Goal: Task Accomplishment & Management: Manage account settings

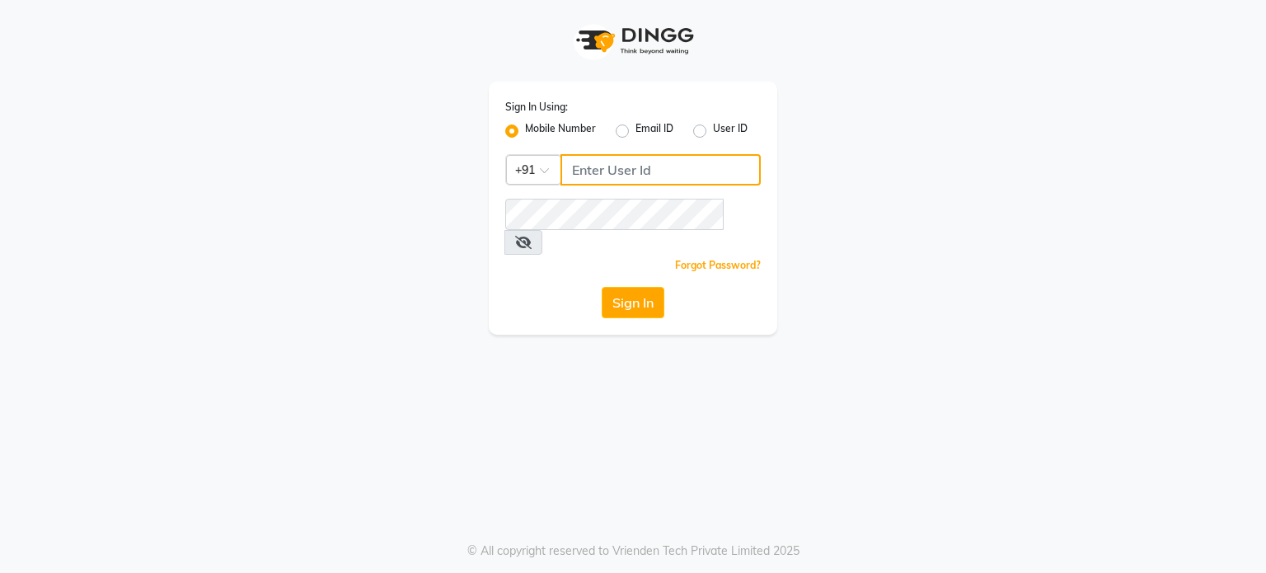
type input "7972130492"
click at [713, 131] on label "User ID" at bounding box center [730, 131] width 35 height 20
click at [713, 131] on input "User ID" at bounding box center [718, 126] width 11 height 11
radio input "true"
radio input "false"
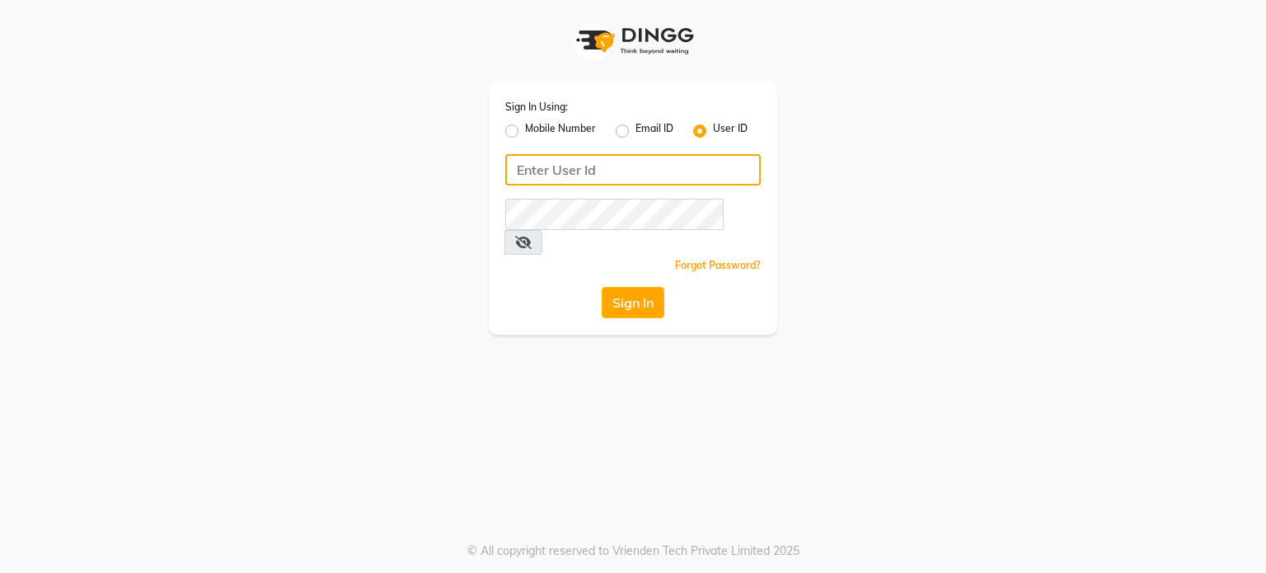
click at [661, 164] on input "Username" at bounding box center [632, 169] width 255 height 31
type input "relaxwithveda"
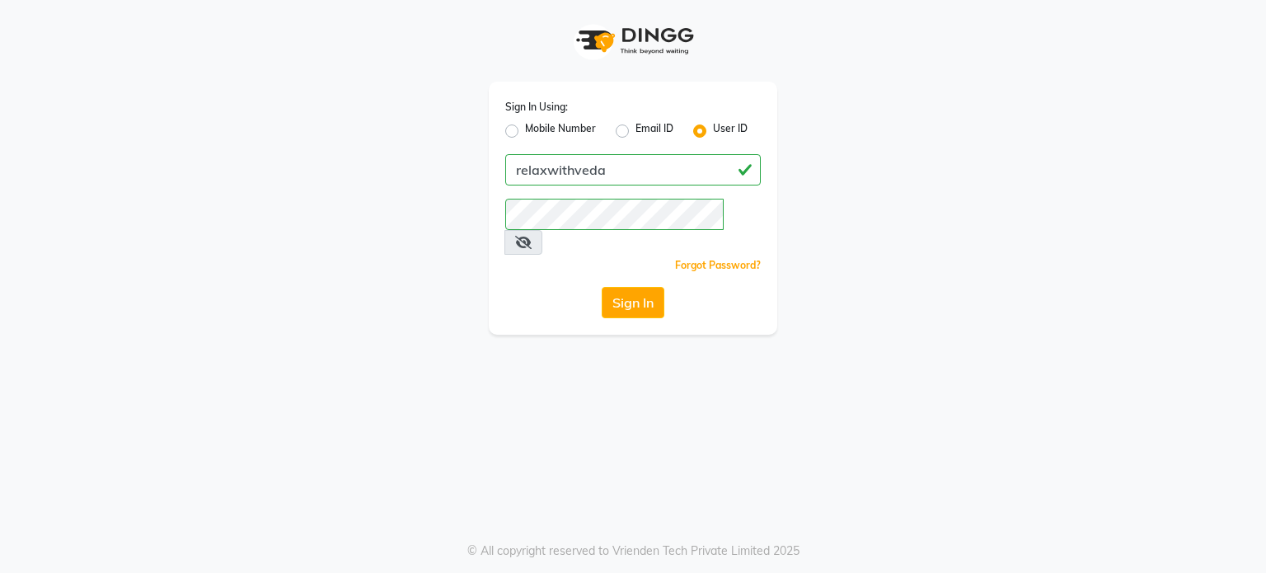
click at [503, 391] on div "Sign In Using: Mobile Number Email ID User ID relaxwithveda Remember me Forgot …" at bounding box center [633, 286] width 1266 height 573
click at [630, 288] on button "Sign In" at bounding box center [632, 302] width 63 height 31
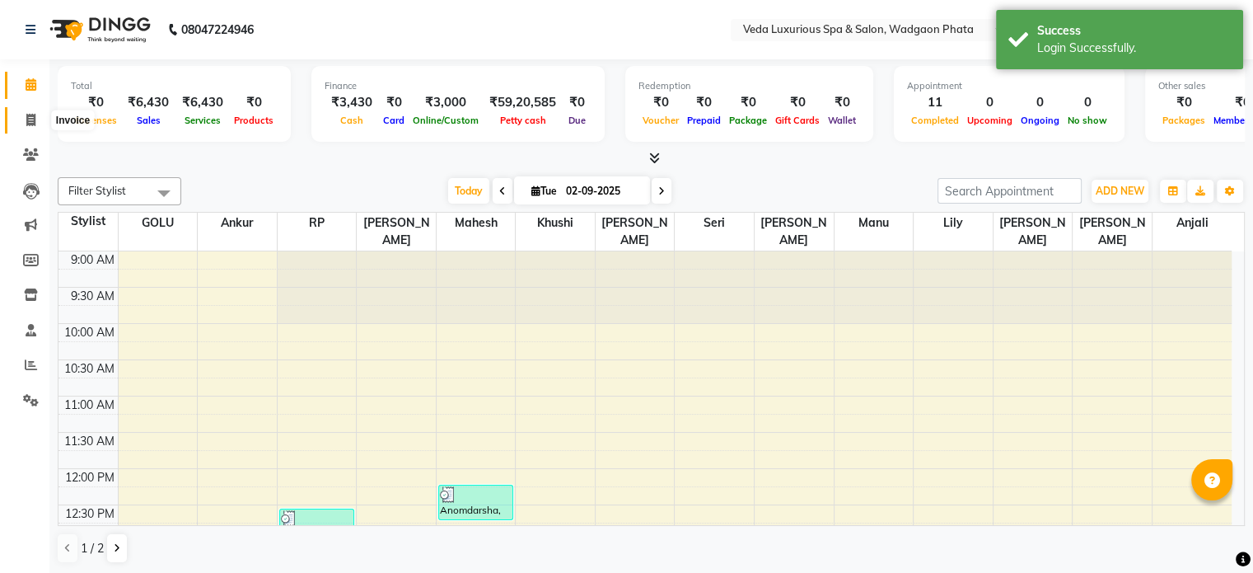
click at [28, 121] on icon at bounding box center [30, 120] width 9 height 12
select select "service"
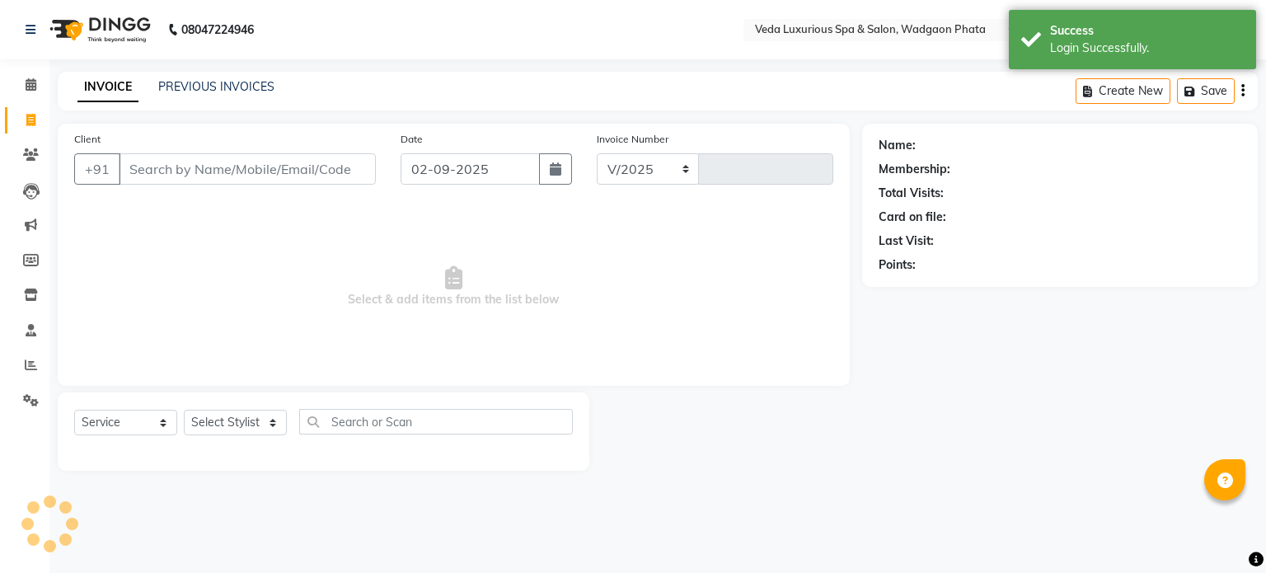
select select "4666"
type input "2307"
click at [142, 166] on input "Client" at bounding box center [247, 168] width 257 height 31
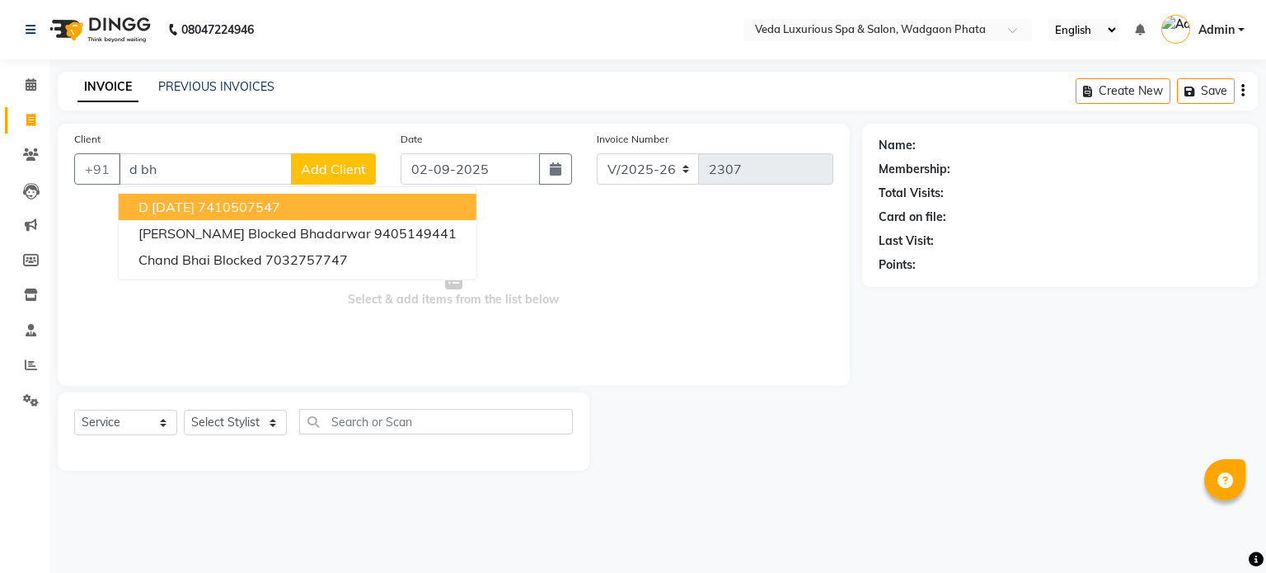
click at [166, 204] on span "d [DATE]" at bounding box center [166, 207] width 56 height 16
type input "7410507547"
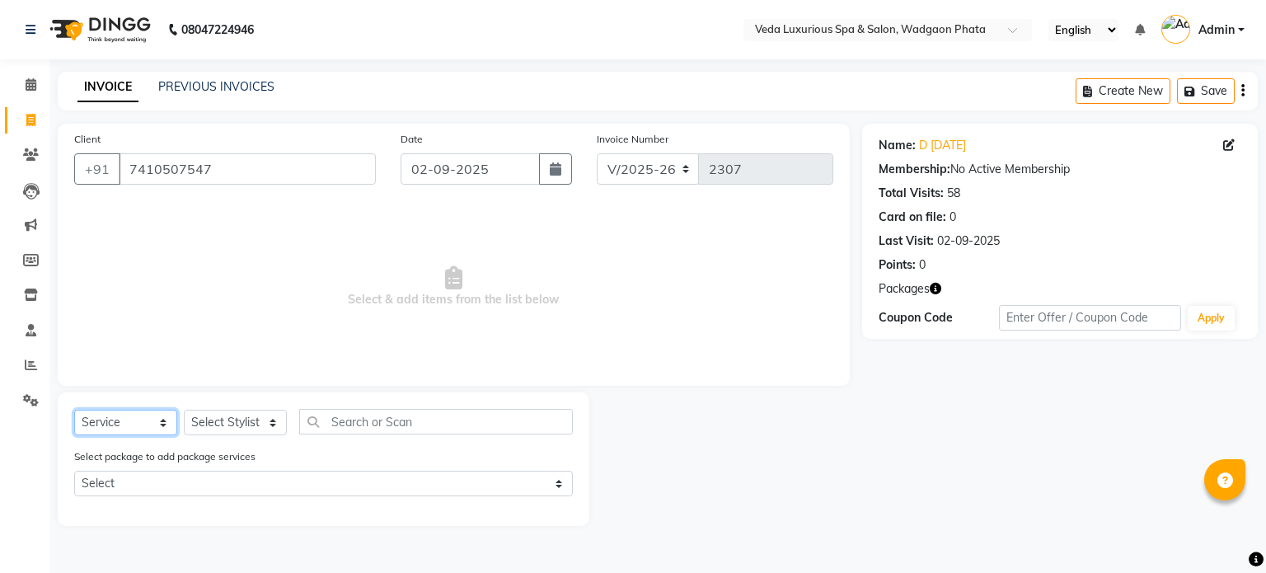
click at [156, 422] on select "Select Service Product Membership Package Voucher Prepaid Gift Card" at bounding box center [125, 423] width 103 height 26
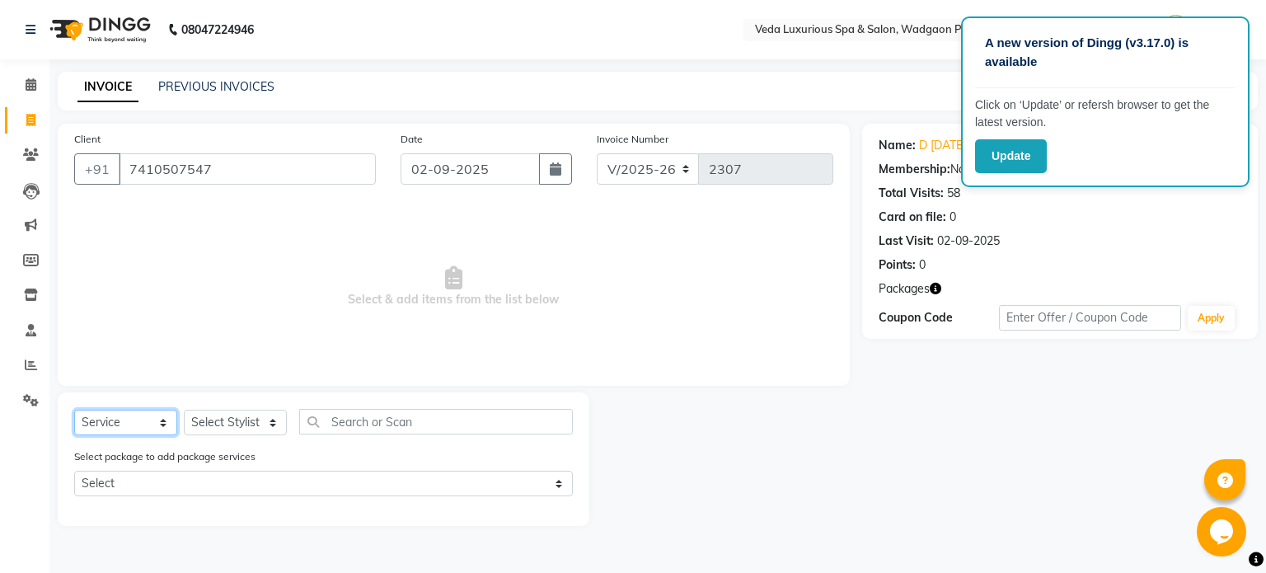
select select "package"
click at [74, 410] on select "Select Service Product Membership Package Voucher Prepaid Gift Card" at bounding box center [125, 423] width 103 height 26
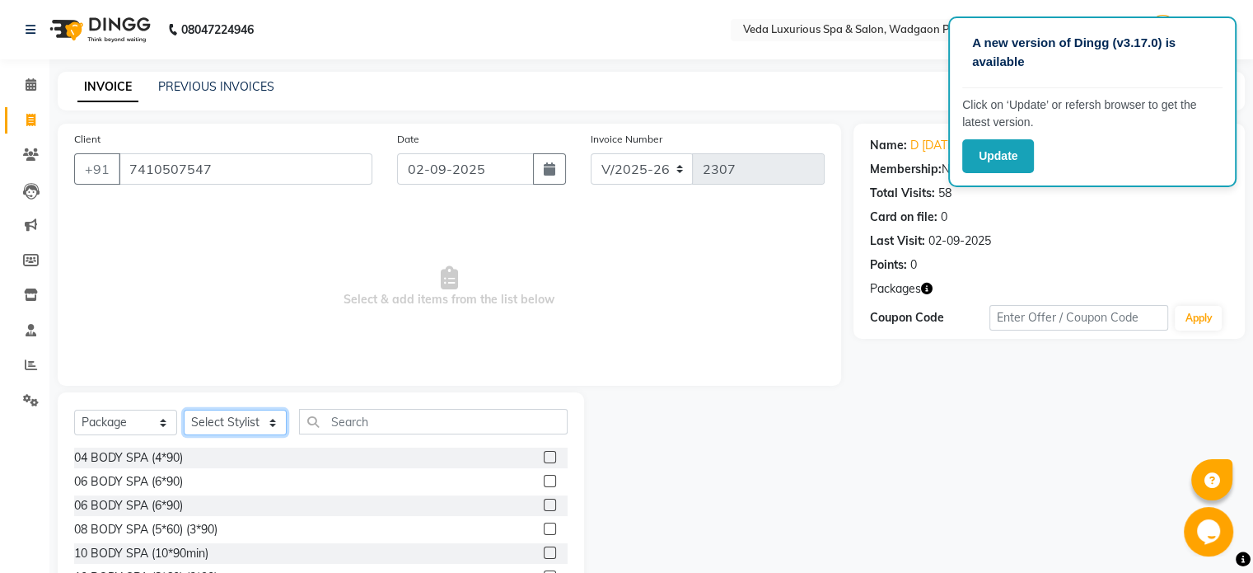
click at [231, 428] on select "Select Stylist [PERSON_NAME] GOLU [PERSON_NAME] [PERSON_NAME] [PERSON_NAME] [PE…" at bounding box center [235, 423] width 103 height 26
select select "28495"
click at [184, 410] on select "Select Stylist [PERSON_NAME] GOLU [PERSON_NAME] [PERSON_NAME] [PERSON_NAME] [PE…" at bounding box center [235, 423] width 103 height 26
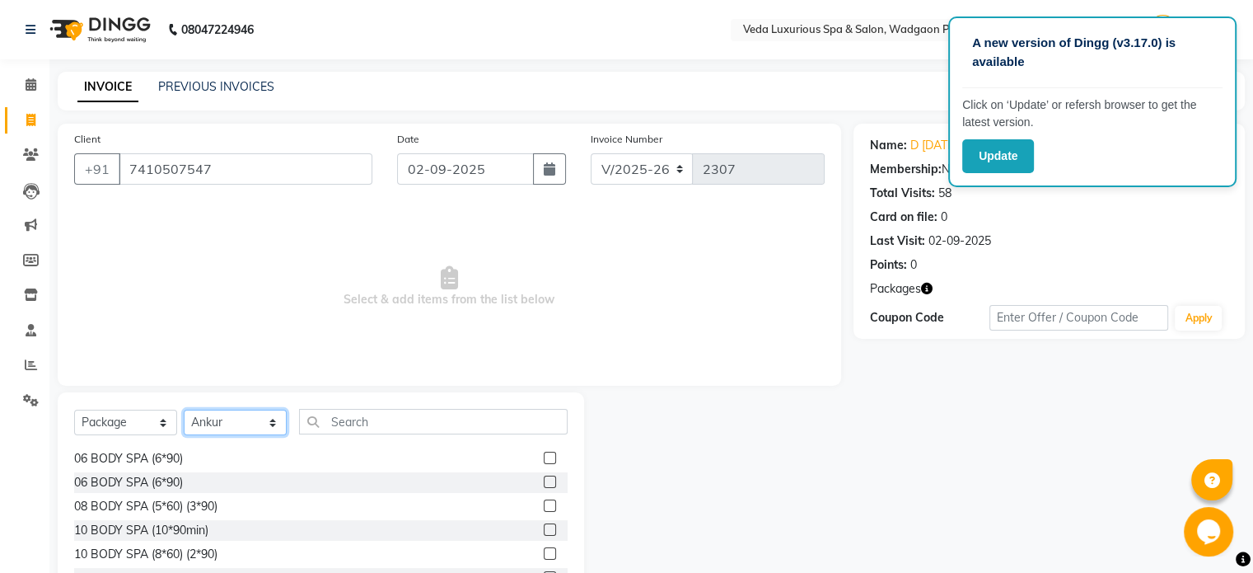
scroll to position [25, 0]
click at [198, 504] on div "08 BODY SPA (5*60) (3*90)" at bounding box center [145, 504] width 143 height 17
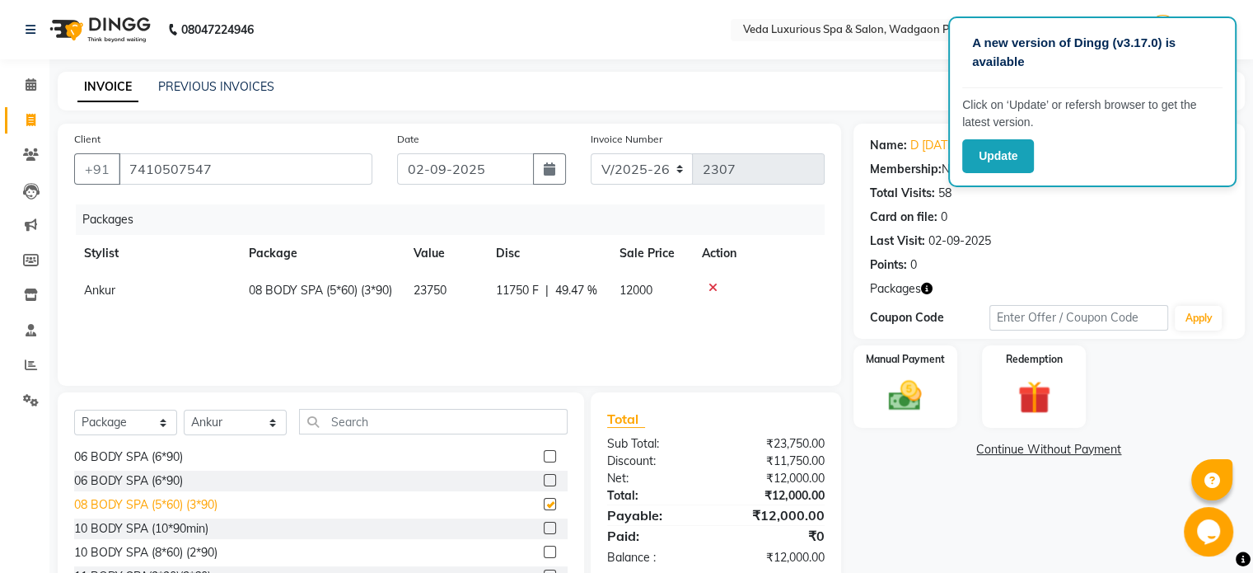
checkbox input "false"
click at [913, 385] on img at bounding box center [905, 397] width 55 height 40
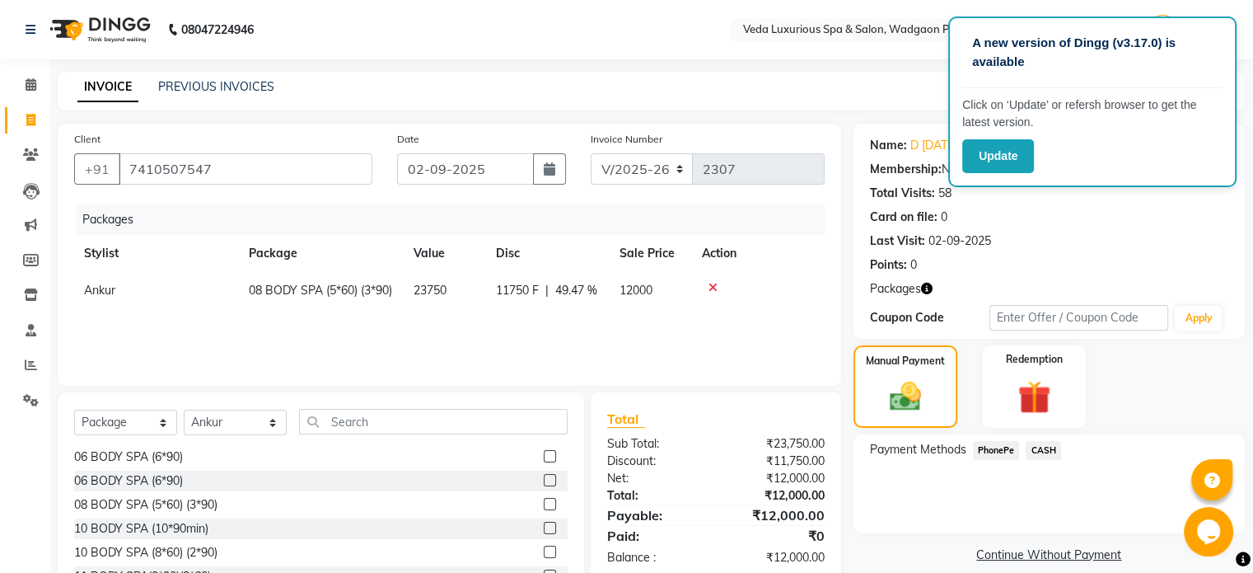
click at [990, 450] on span "PhonePe" at bounding box center [996, 450] width 47 height 19
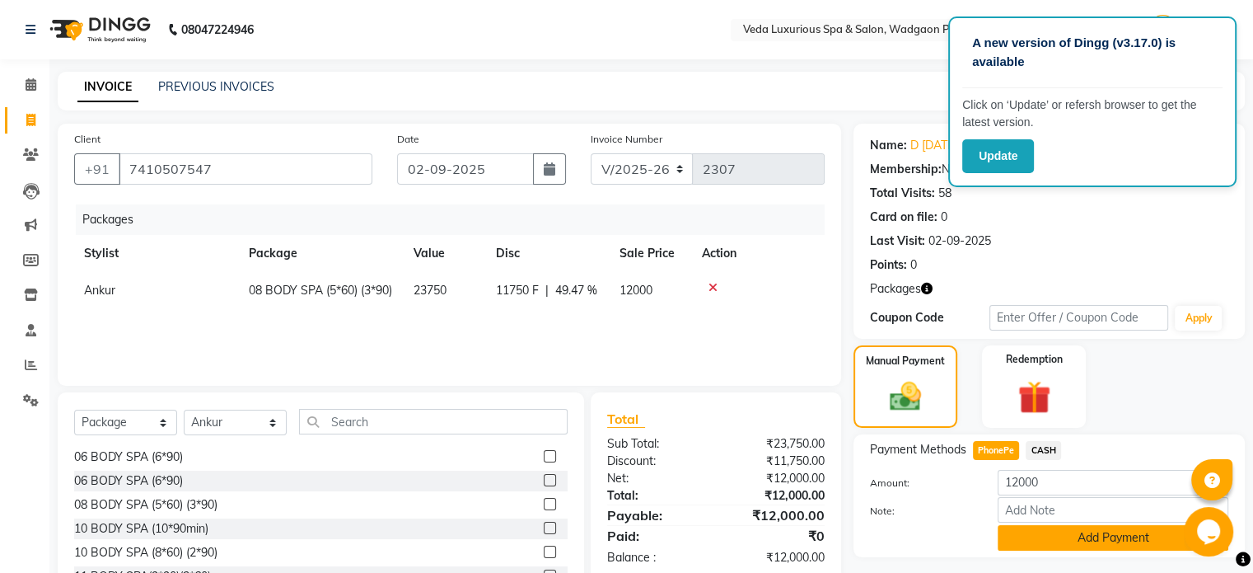
click at [1075, 539] on button "Add Payment" at bounding box center [1113, 538] width 231 height 26
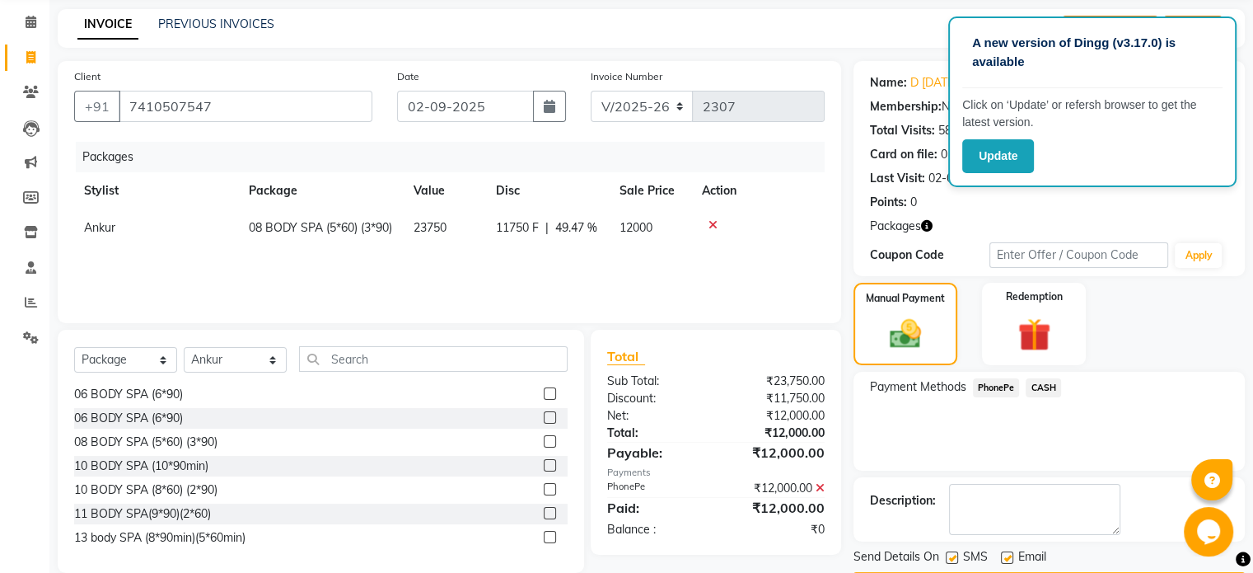
scroll to position [110, 0]
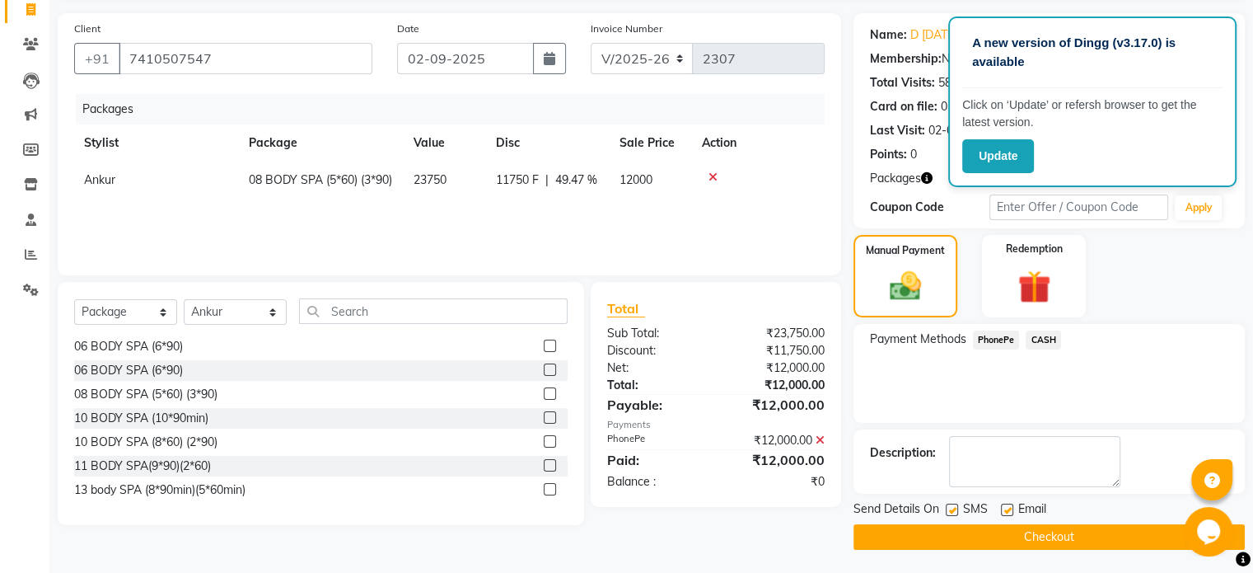
click at [951, 510] on label at bounding box center [952, 509] width 12 height 12
click at [951, 510] on input "checkbox" at bounding box center [951, 510] width 11 height 11
checkbox input "false"
click at [995, 536] on button "Checkout" at bounding box center [1049, 537] width 391 height 26
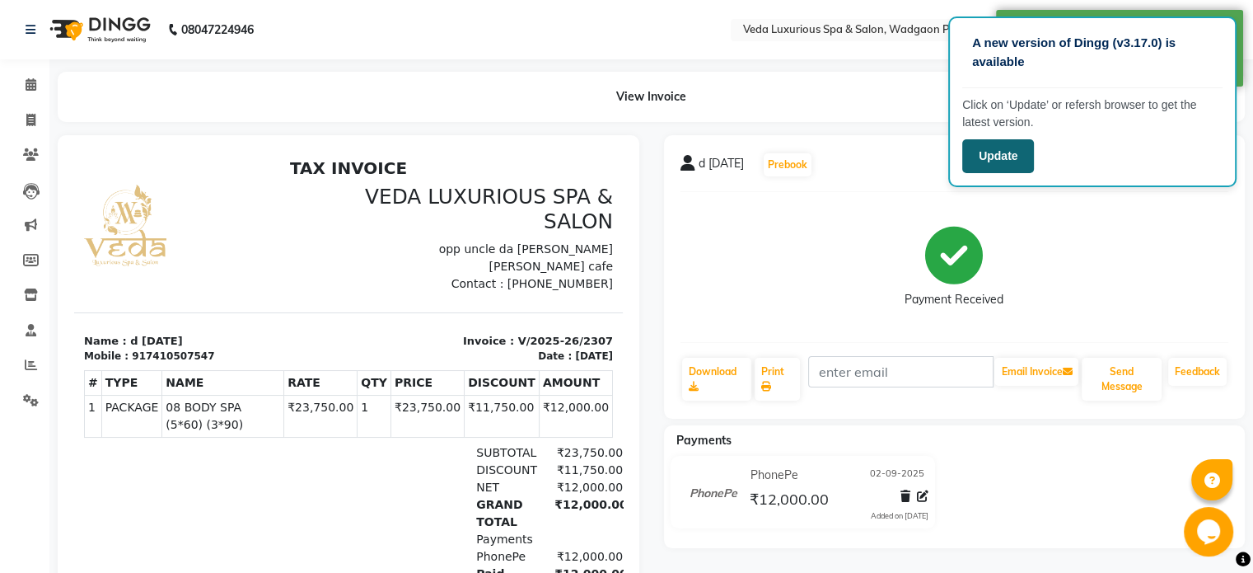
click at [1007, 157] on button "Update" at bounding box center [998, 156] width 72 height 34
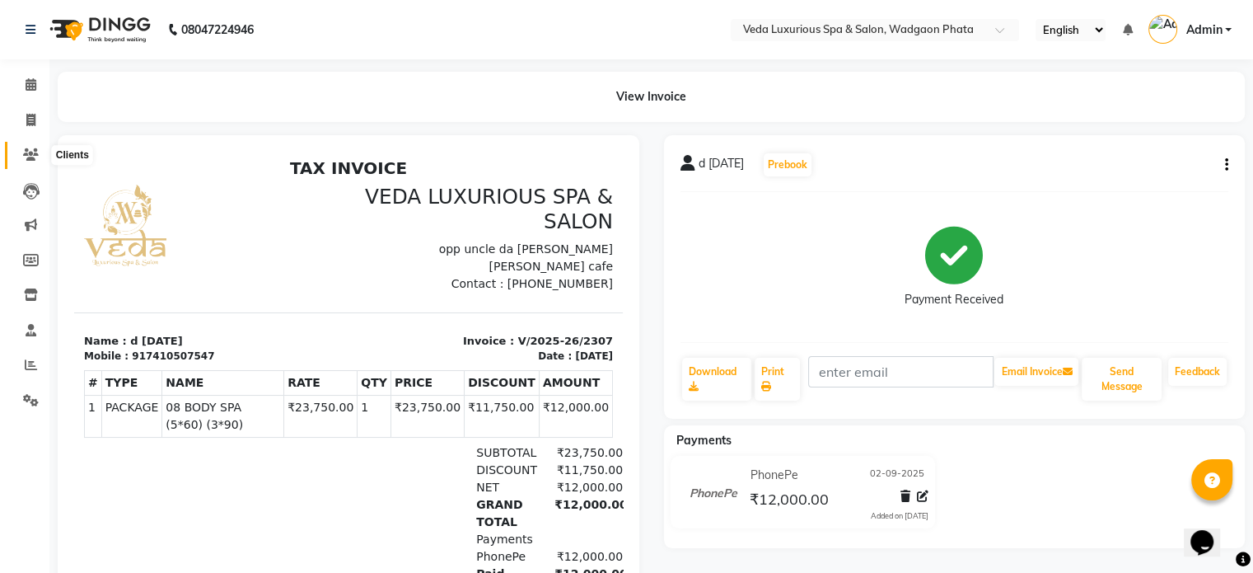
click at [29, 155] on icon at bounding box center [31, 154] width 16 height 12
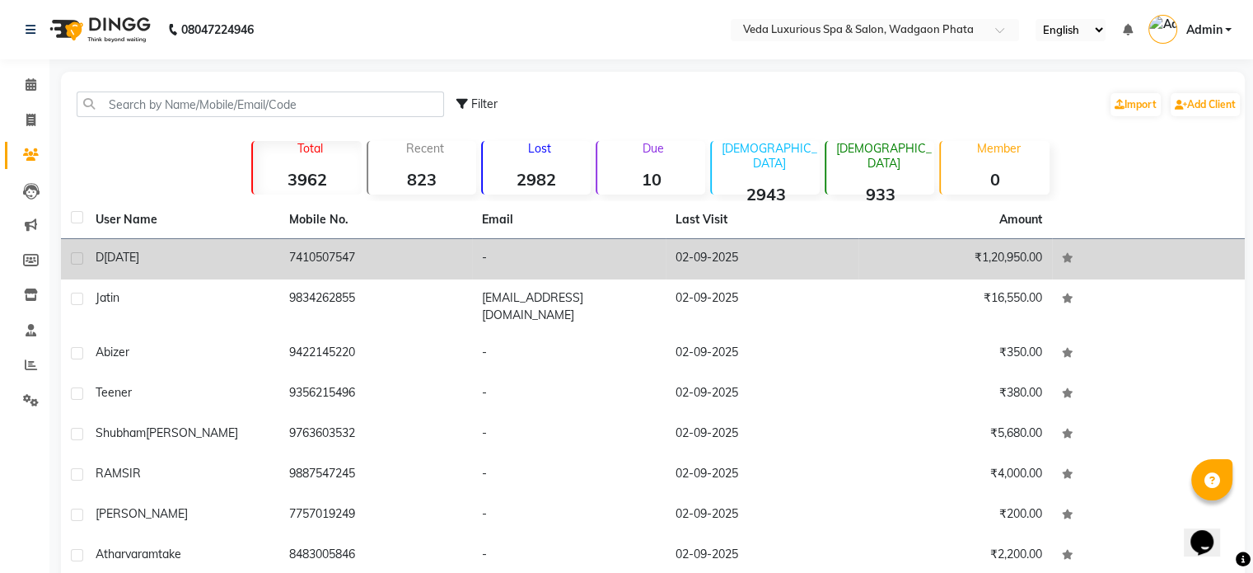
click at [268, 269] on td "d [DATE]" at bounding box center [183, 259] width 194 height 40
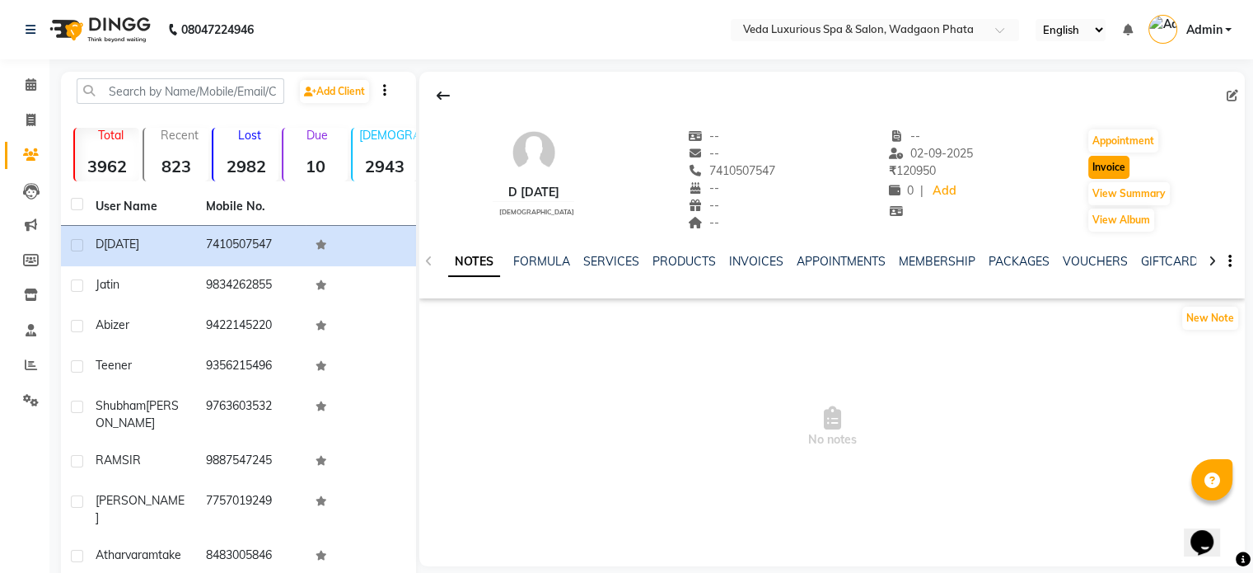
click at [1094, 166] on button "Invoice" at bounding box center [1108, 167] width 41 height 23
select select "service"
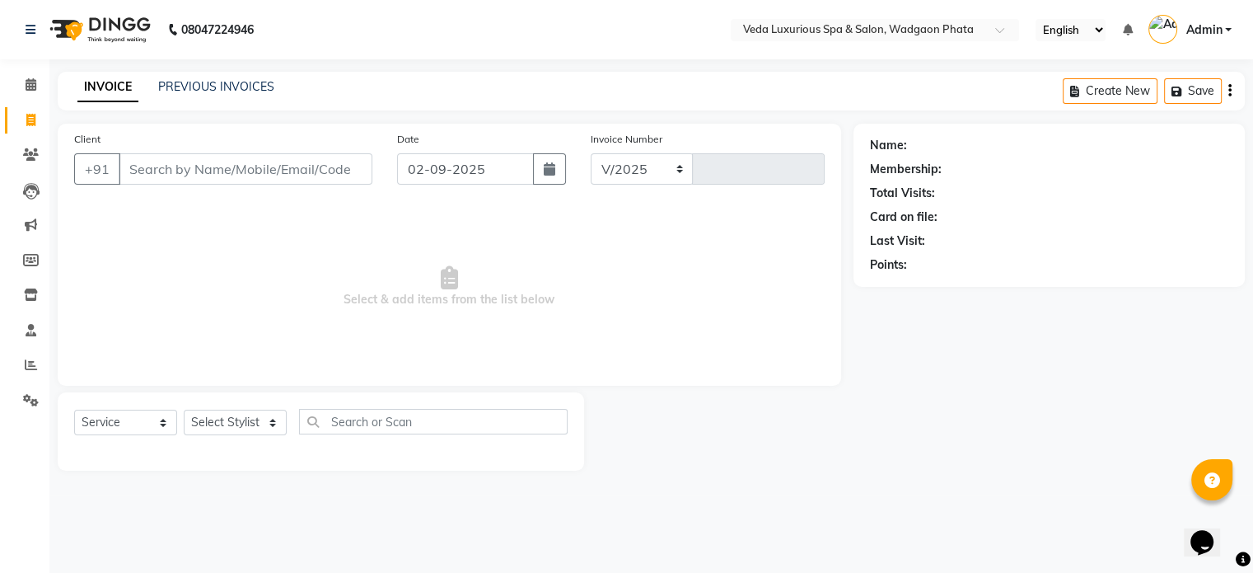
select select "4666"
type input "2308"
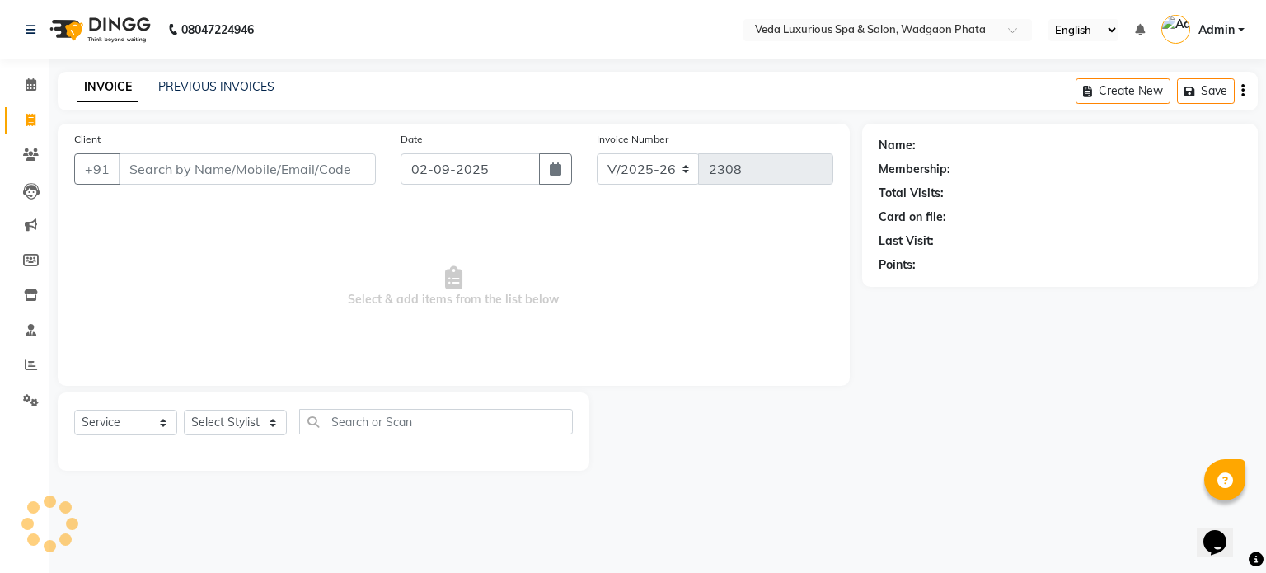
type input "7410507547"
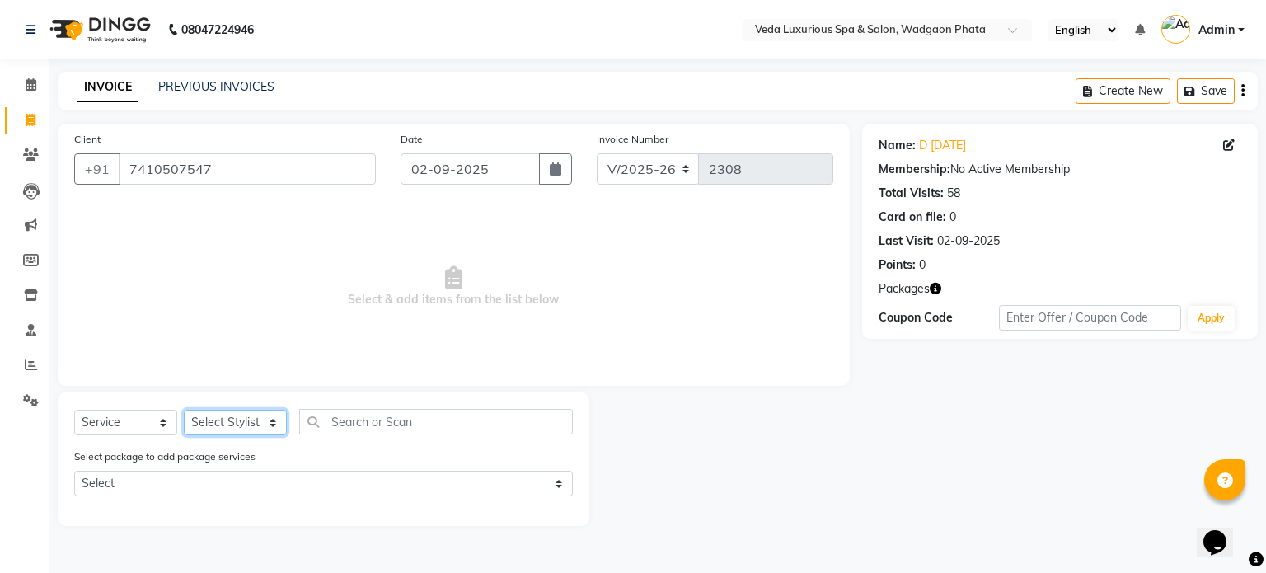
click at [214, 430] on select "Select Stylist [PERSON_NAME] GOLU [PERSON_NAME] [PERSON_NAME] [PERSON_NAME] [PE…" at bounding box center [235, 423] width 103 height 26
select select "70836"
click at [184, 410] on select "Select Stylist [PERSON_NAME] GOLU [PERSON_NAME] [PERSON_NAME] [PERSON_NAME] [PE…" at bounding box center [235, 423] width 103 height 26
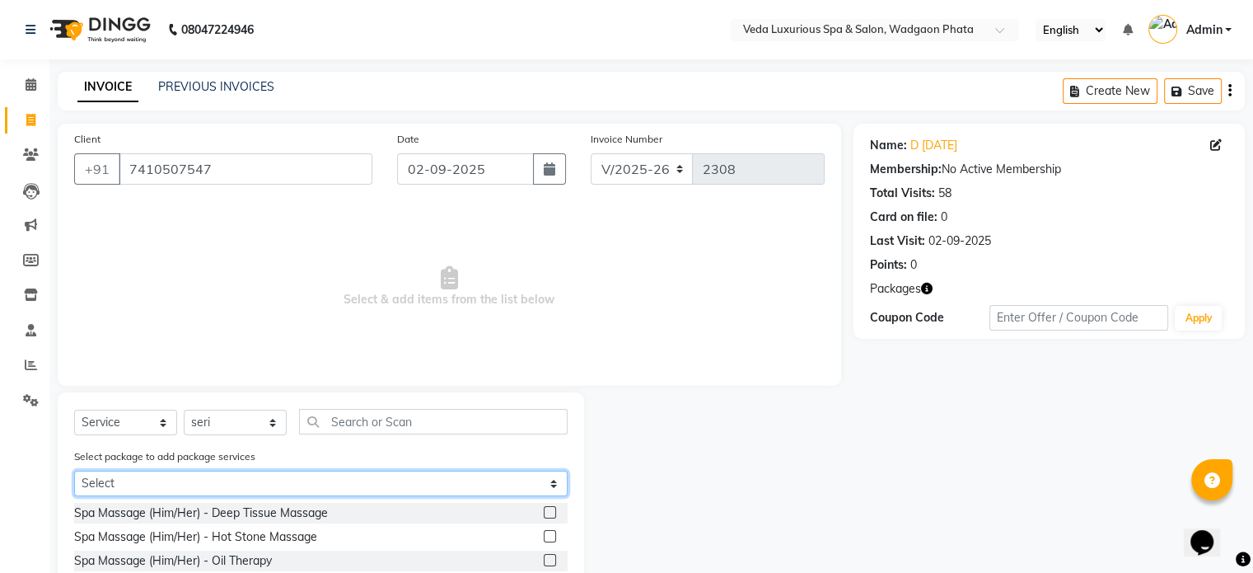
click at [129, 481] on select "Select 08 BODY SPA (5*60) (3*90) 08 BODY SPA (5*60) (3*90) 08 BODY SPA (5*60) (…" at bounding box center [321, 483] width 494 height 26
select select "1: Object"
click at [74, 472] on select "Select 08 BODY SPA (5*60) (3*90) 08 BODY SPA (5*60) (3*90) 08 BODY SPA (5*60) (…" at bounding box center [321, 483] width 494 height 26
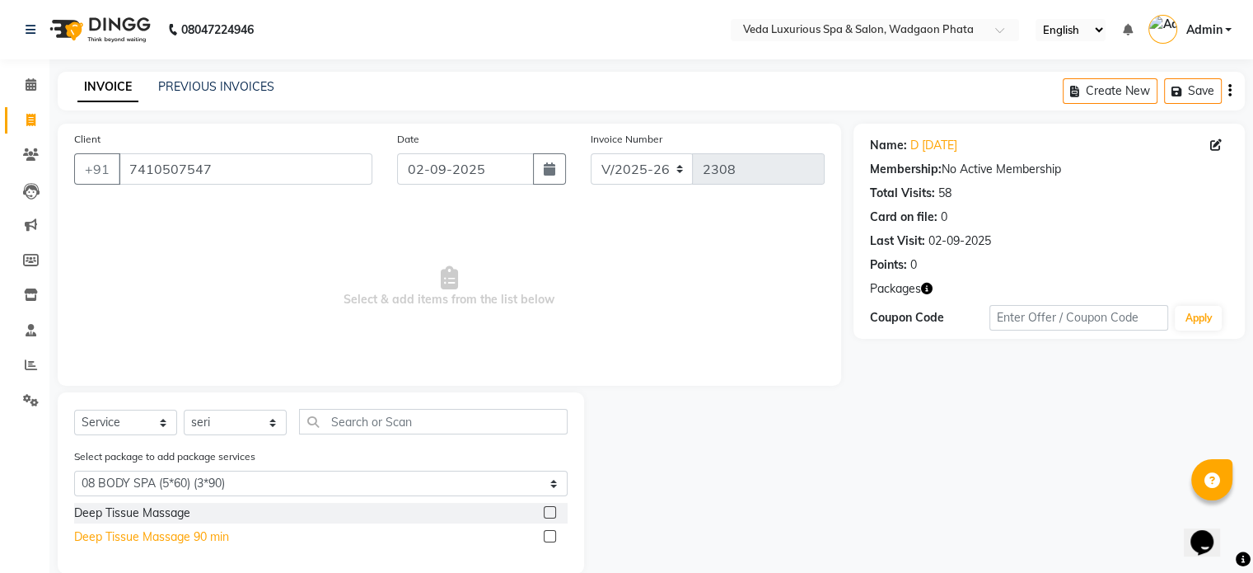
click at [218, 545] on div "Deep Tissue Massage 90 min" at bounding box center [151, 536] width 155 height 17
checkbox input "false"
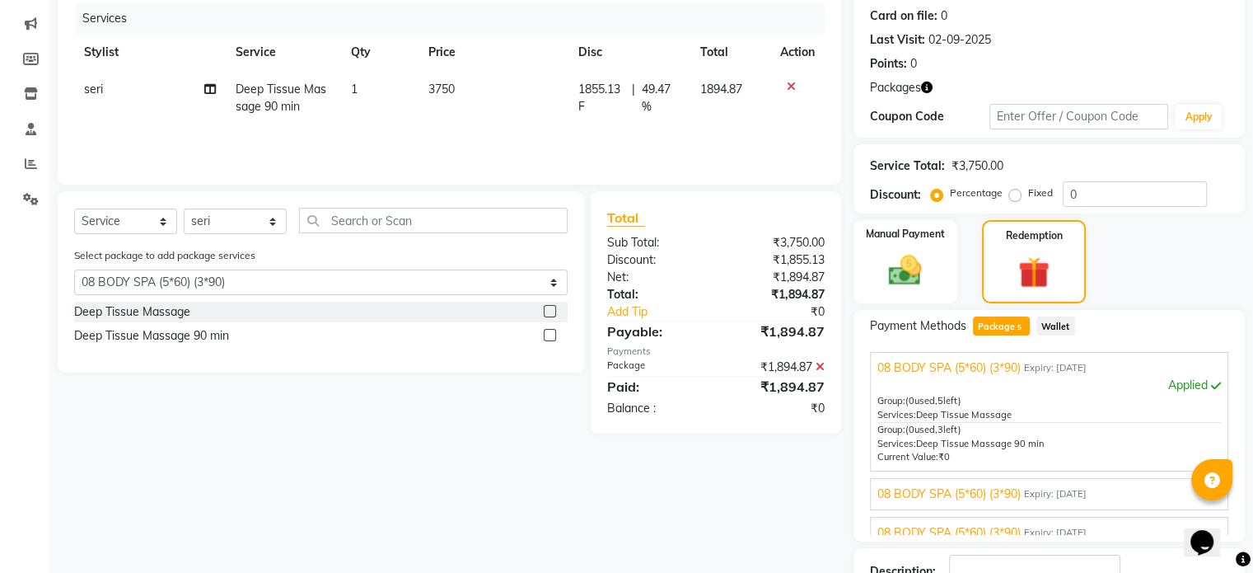
scroll to position [302, 0]
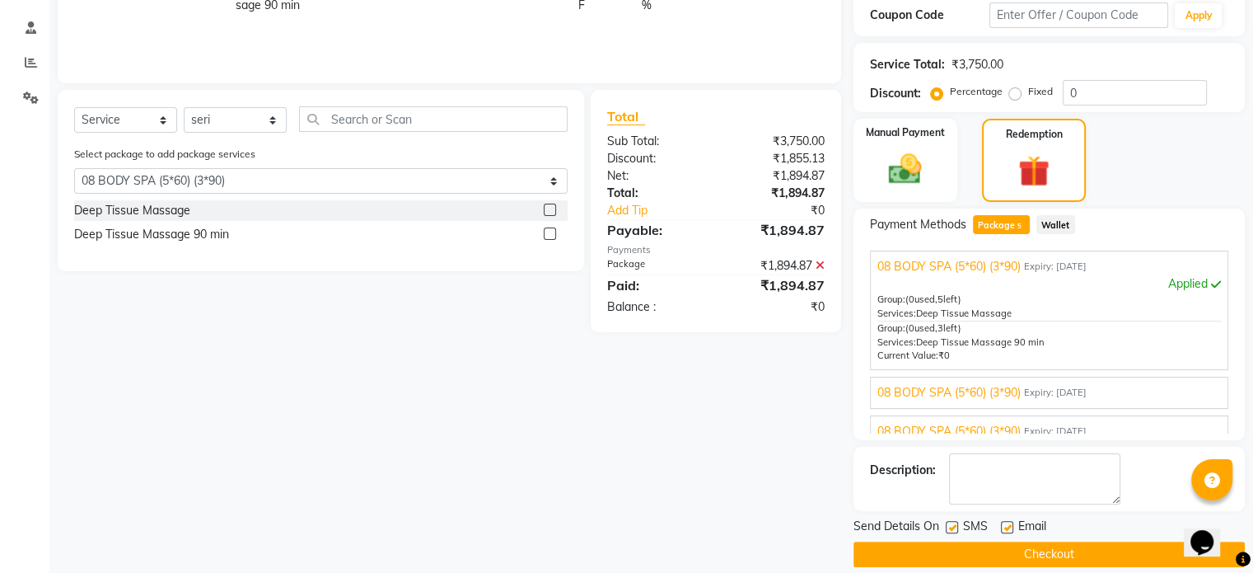
click at [1007, 548] on button "Checkout" at bounding box center [1049, 554] width 391 height 26
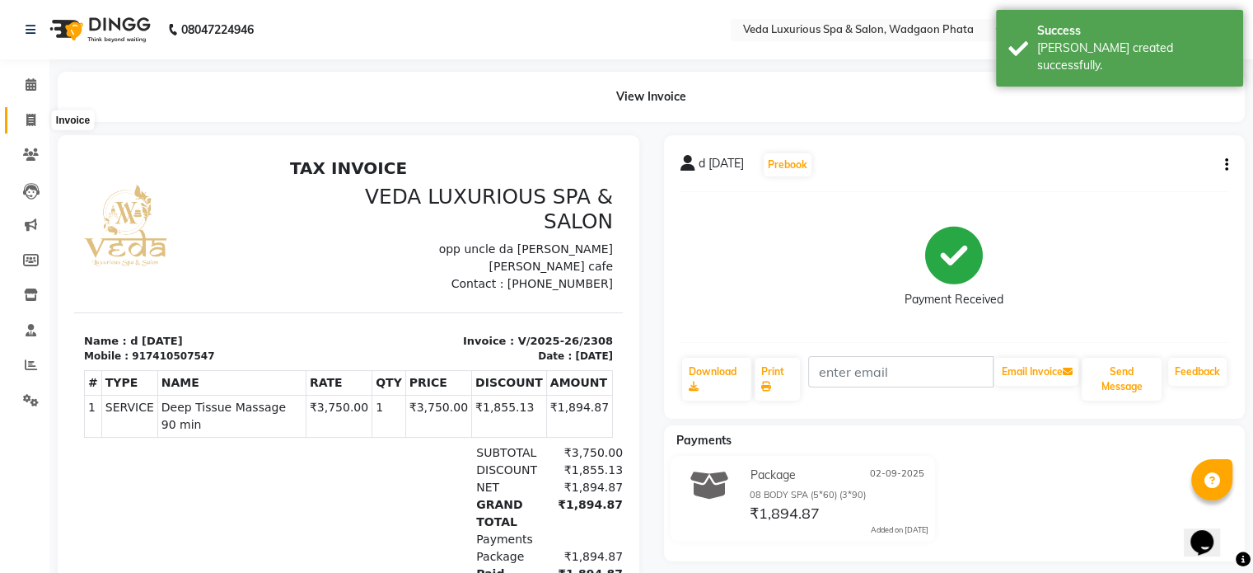
click at [33, 124] on icon at bounding box center [30, 120] width 9 height 12
select select "service"
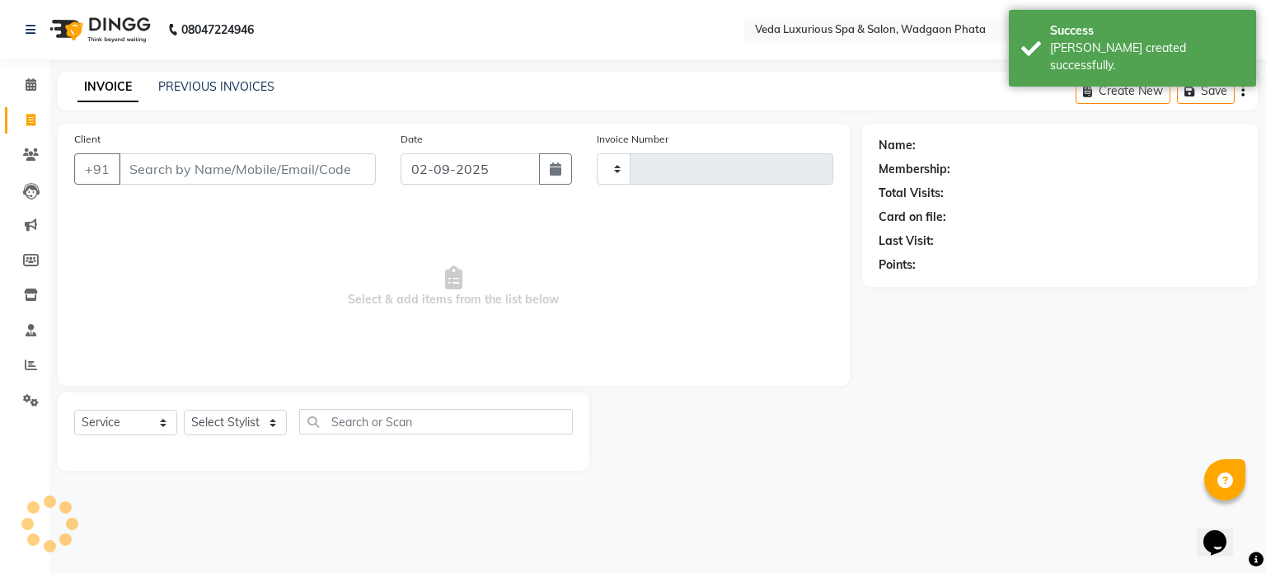
type input "2309"
select select "4666"
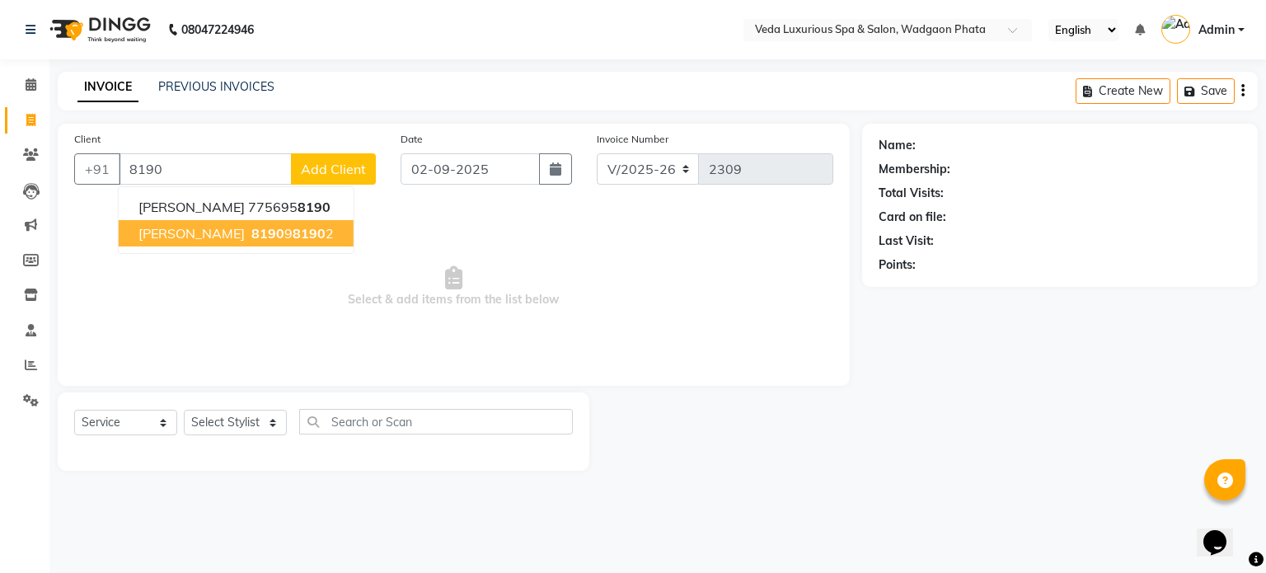
click at [162, 232] on span "[PERSON_NAME]" at bounding box center [191, 233] width 106 height 16
type input "8190981902"
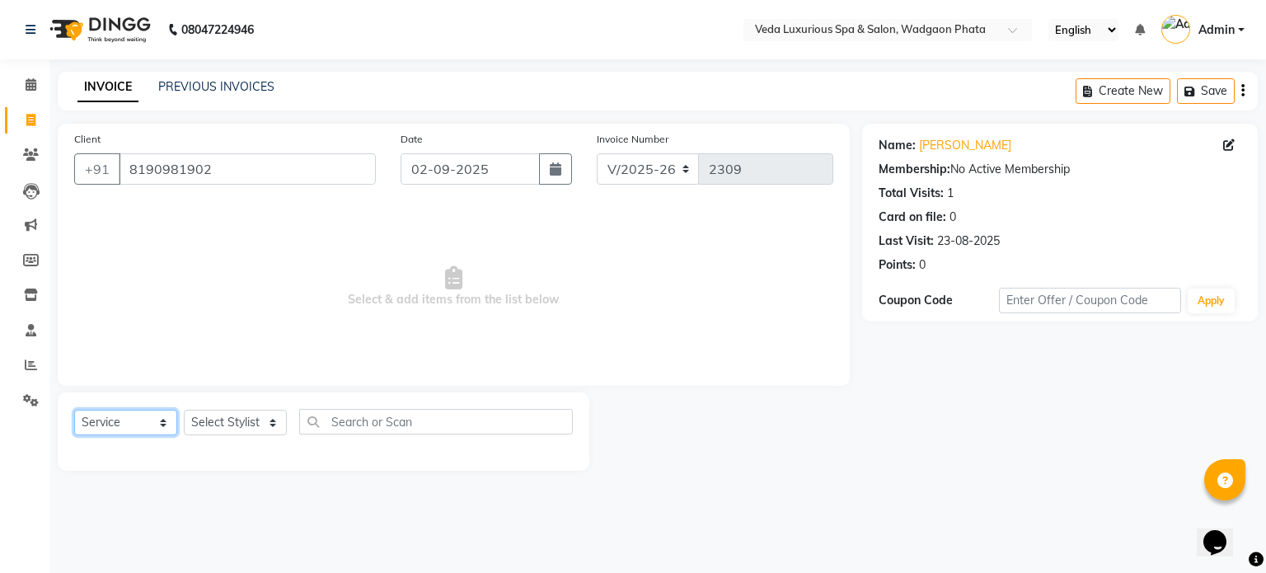
click at [161, 414] on select "Select Service Product Membership Package Voucher Prepaid Gift Card" at bounding box center [125, 423] width 103 height 26
select select "package"
click at [74, 410] on select "Select Service Product Membership Package Voucher Prepaid Gift Card" at bounding box center [125, 423] width 103 height 26
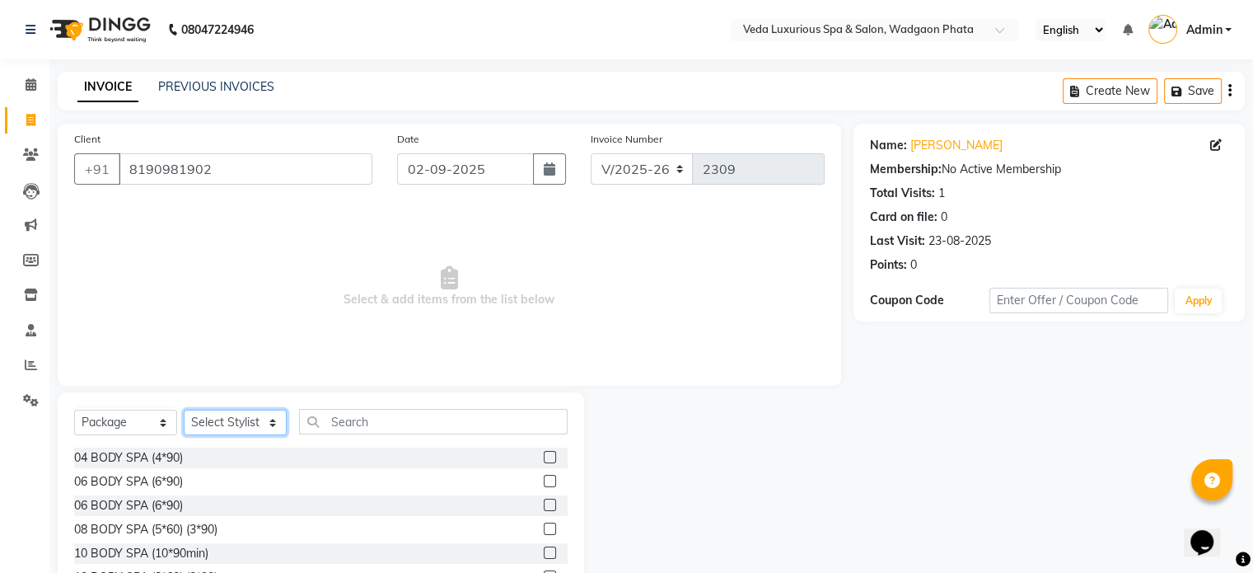
click at [216, 418] on select "Select Stylist [PERSON_NAME] GOLU [PERSON_NAME] [PERSON_NAME] [PERSON_NAME] [PE…" at bounding box center [235, 423] width 103 height 26
select select "28495"
click at [184, 410] on select "Select Stylist [PERSON_NAME] GOLU [PERSON_NAME] [PERSON_NAME] [PERSON_NAME] [PE…" at bounding box center [235, 423] width 103 height 26
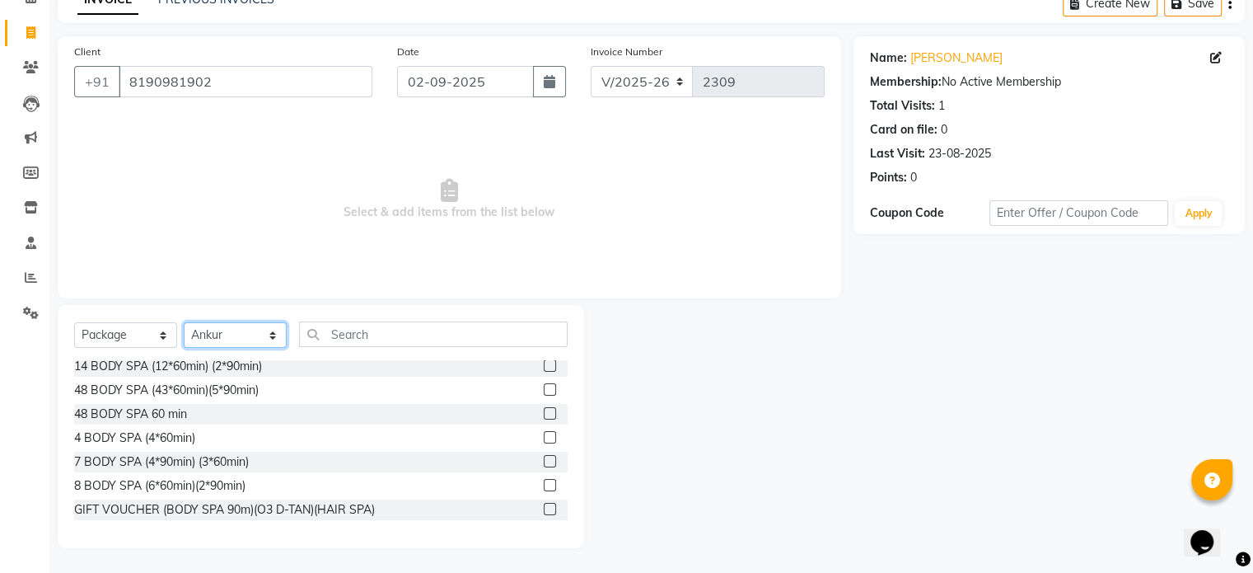
scroll to position [204, 0]
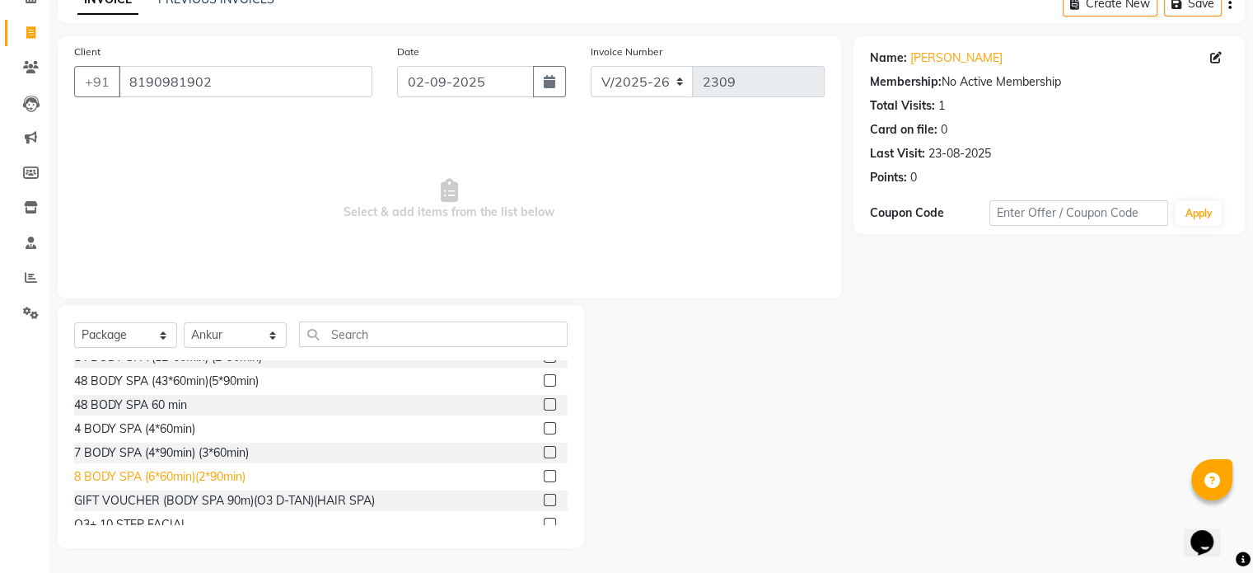
click at [158, 470] on div "8 BODY SPA (6*60min)(2*90min)" at bounding box center [159, 476] width 171 height 17
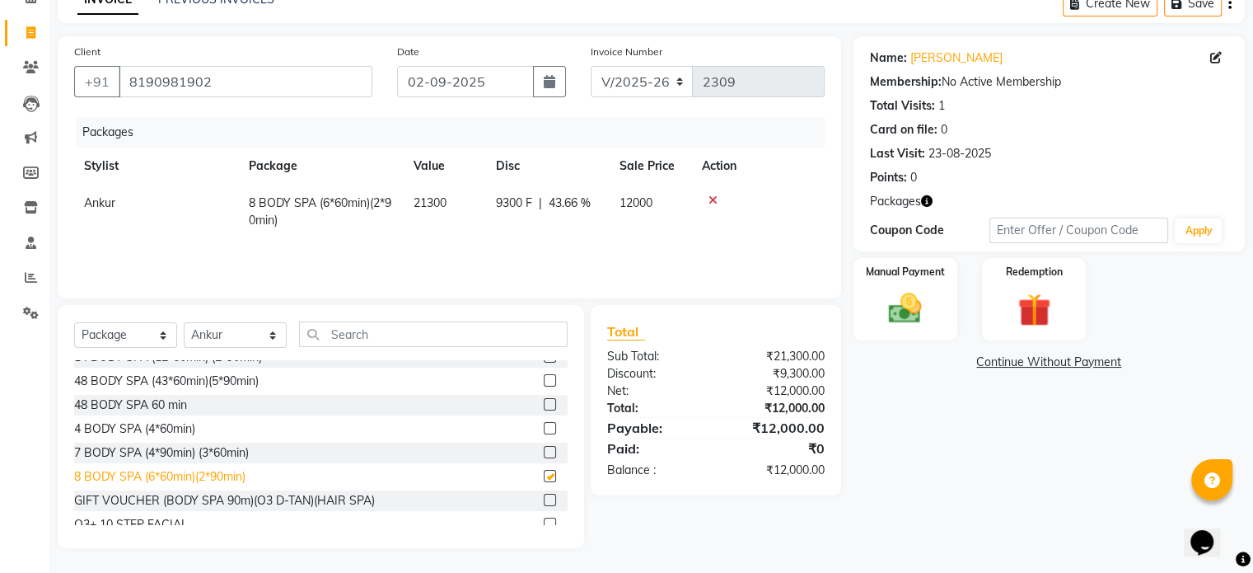
checkbox input "false"
click at [942, 307] on div "Manual Payment" at bounding box center [905, 298] width 108 height 85
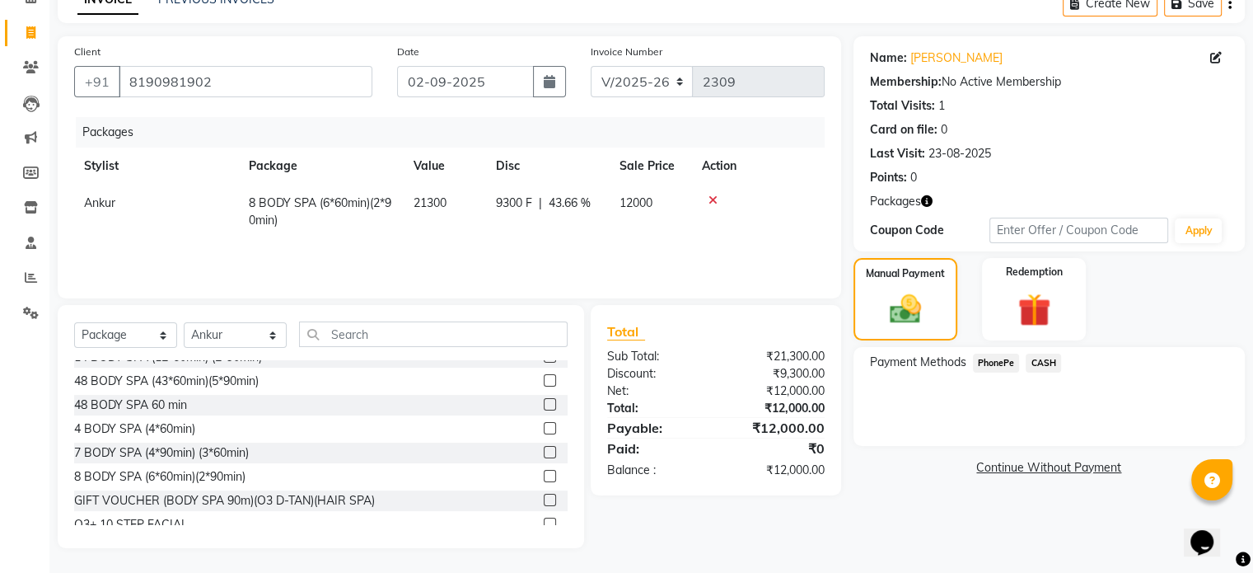
click at [1011, 363] on span "PhonePe" at bounding box center [996, 362] width 47 height 19
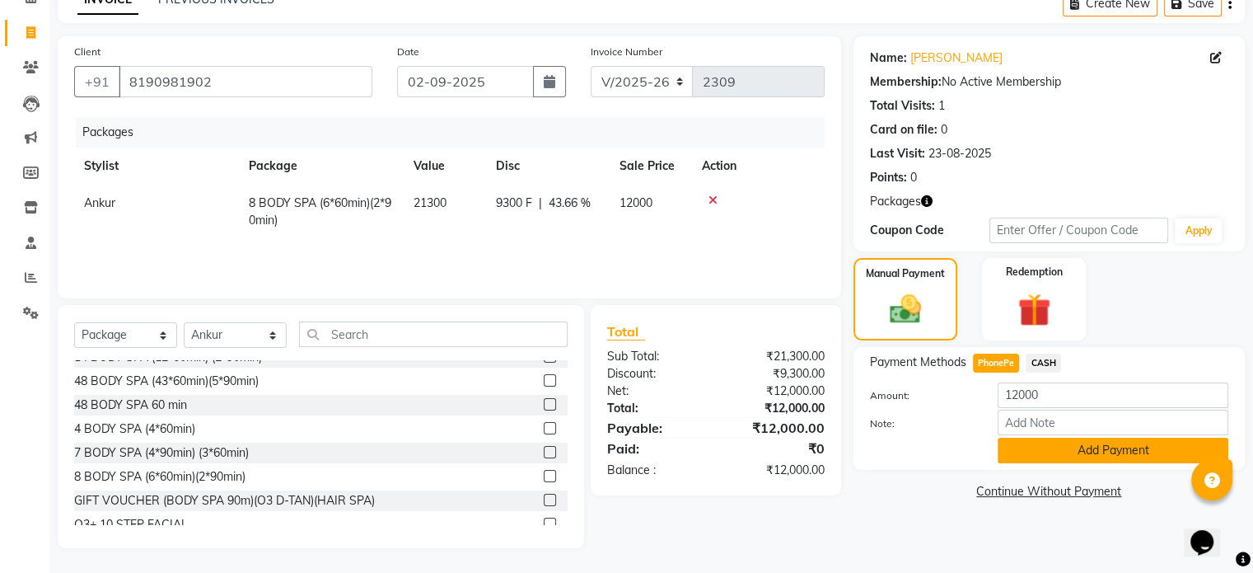
click at [1070, 450] on button "Add Payment" at bounding box center [1113, 451] width 231 height 26
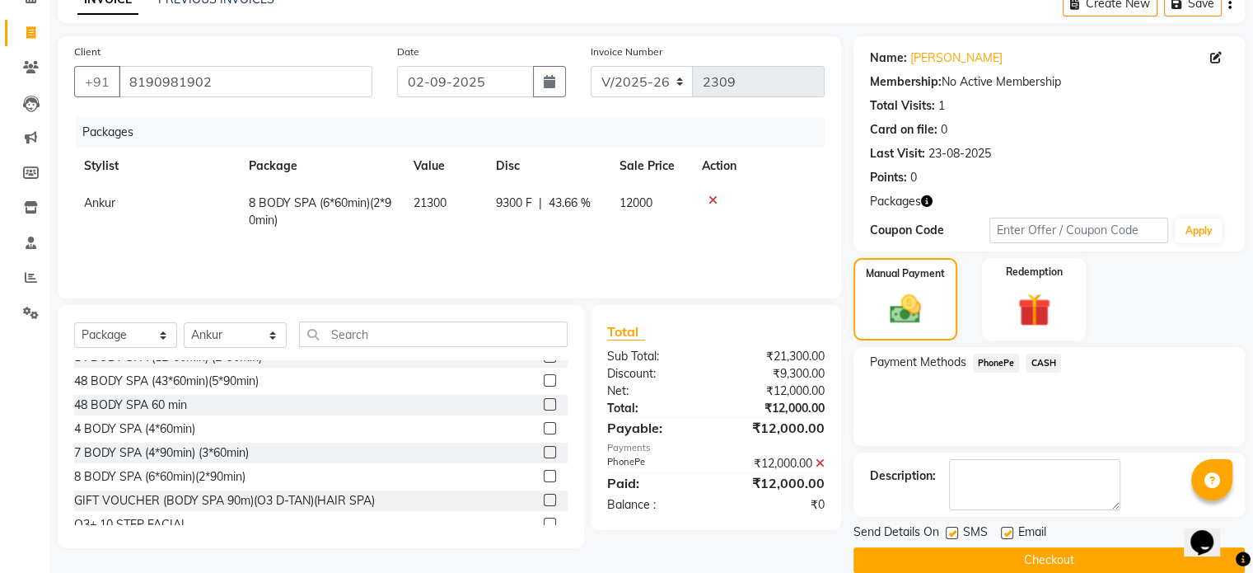
click at [980, 550] on button "Checkout" at bounding box center [1049, 560] width 391 height 26
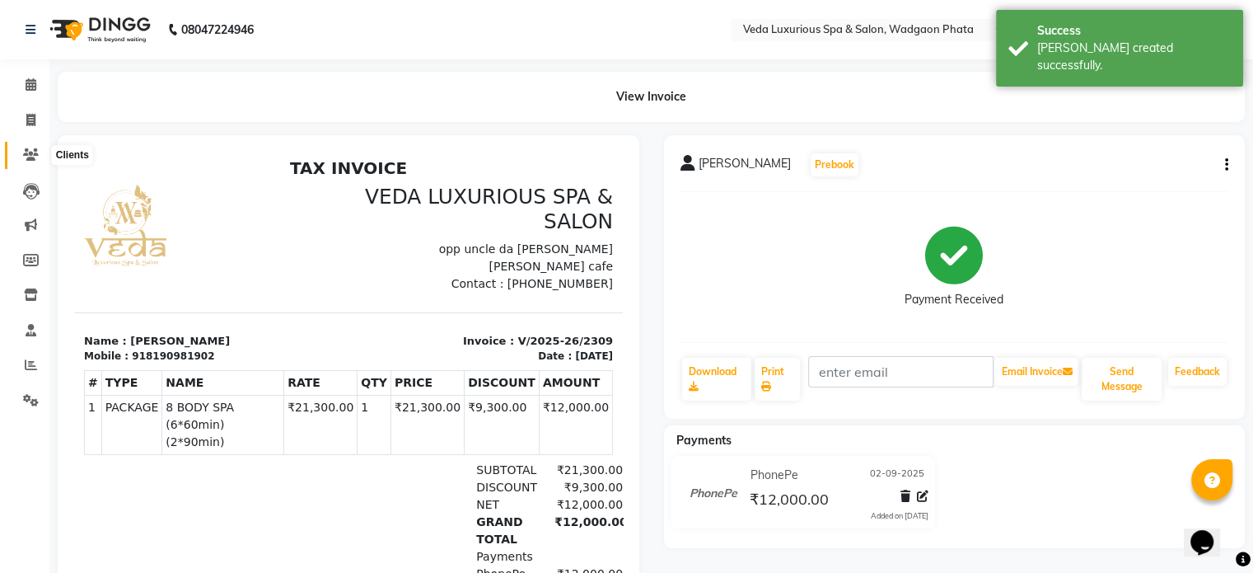
click at [34, 157] on icon at bounding box center [31, 154] width 16 height 12
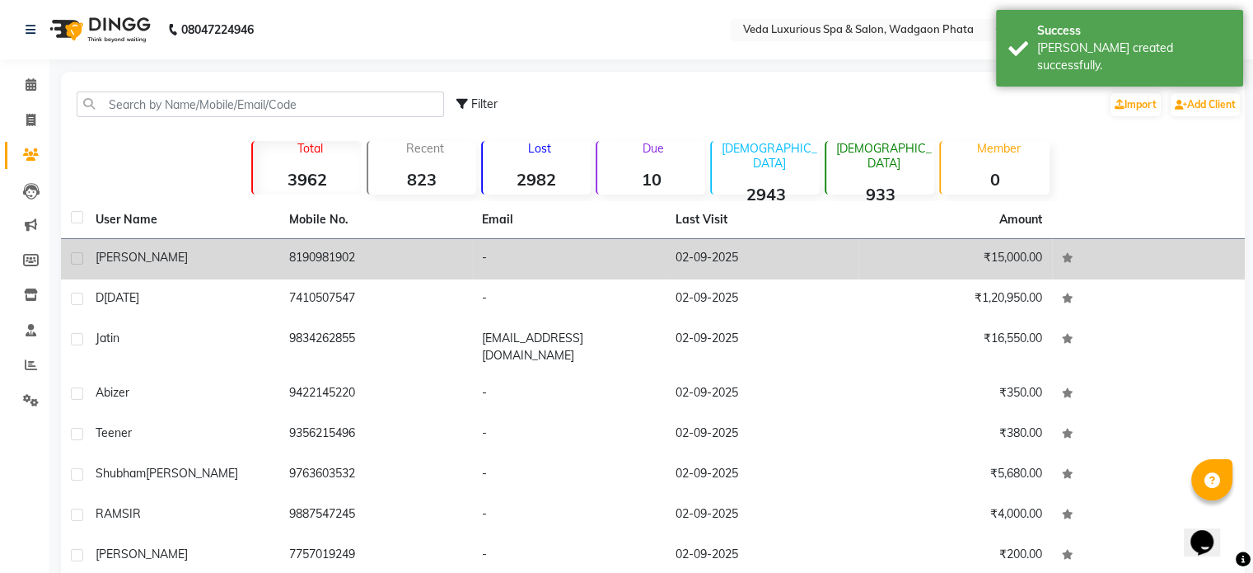
click at [261, 264] on div "[PERSON_NAME]" at bounding box center [183, 257] width 174 height 17
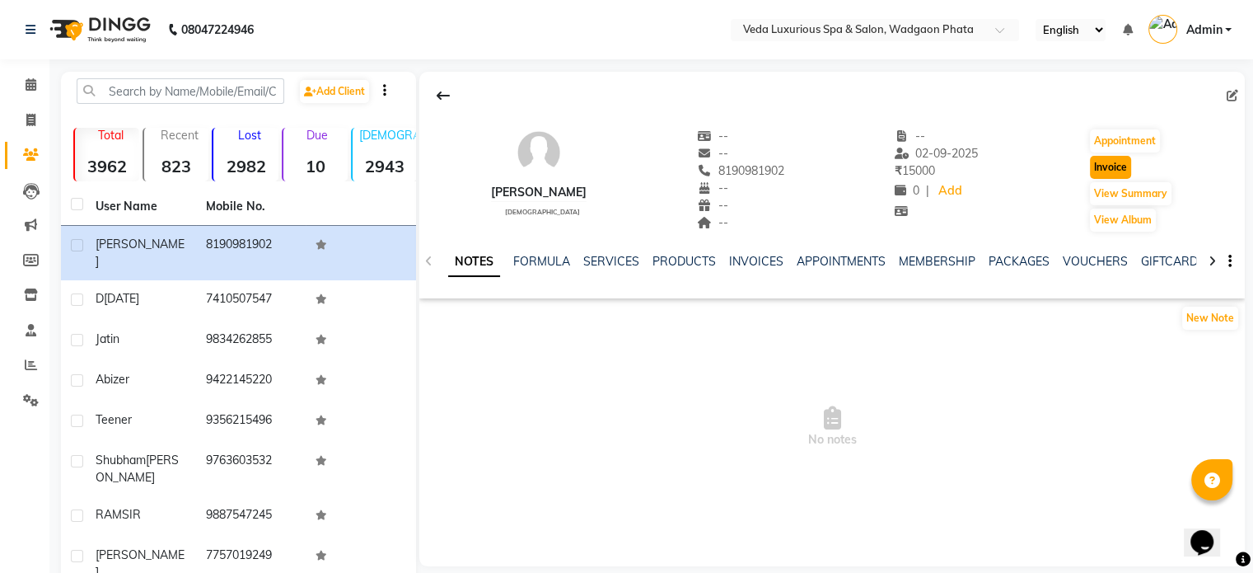
click at [1111, 164] on button "Invoice" at bounding box center [1110, 167] width 41 height 23
select select "service"
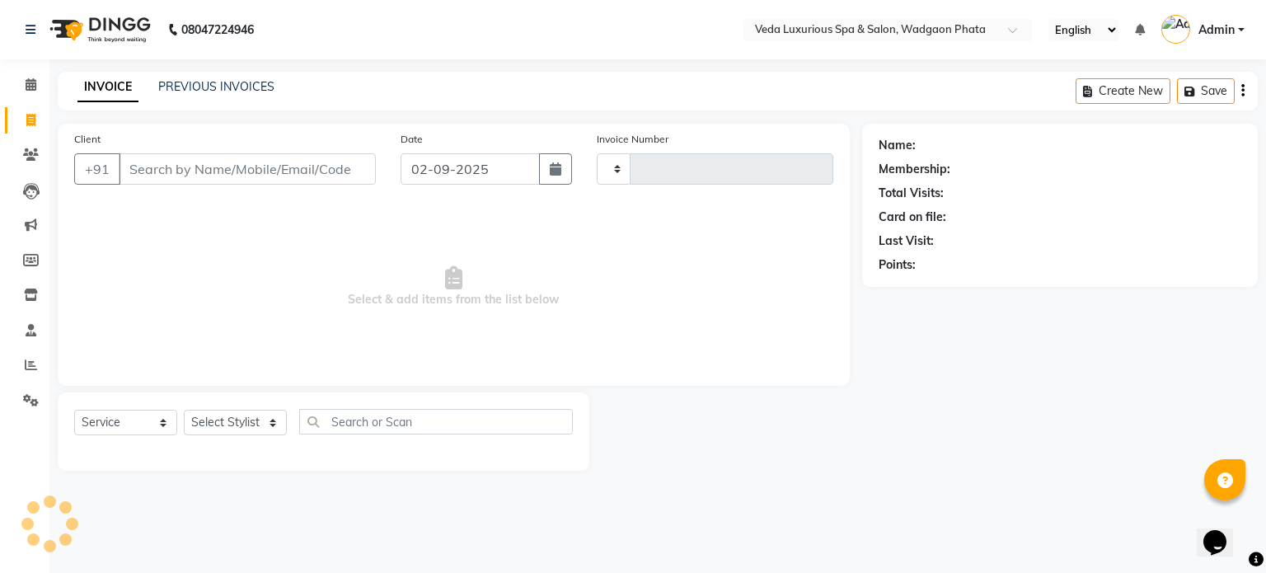
type input "2310"
select select "4666"
type input "8190981902"
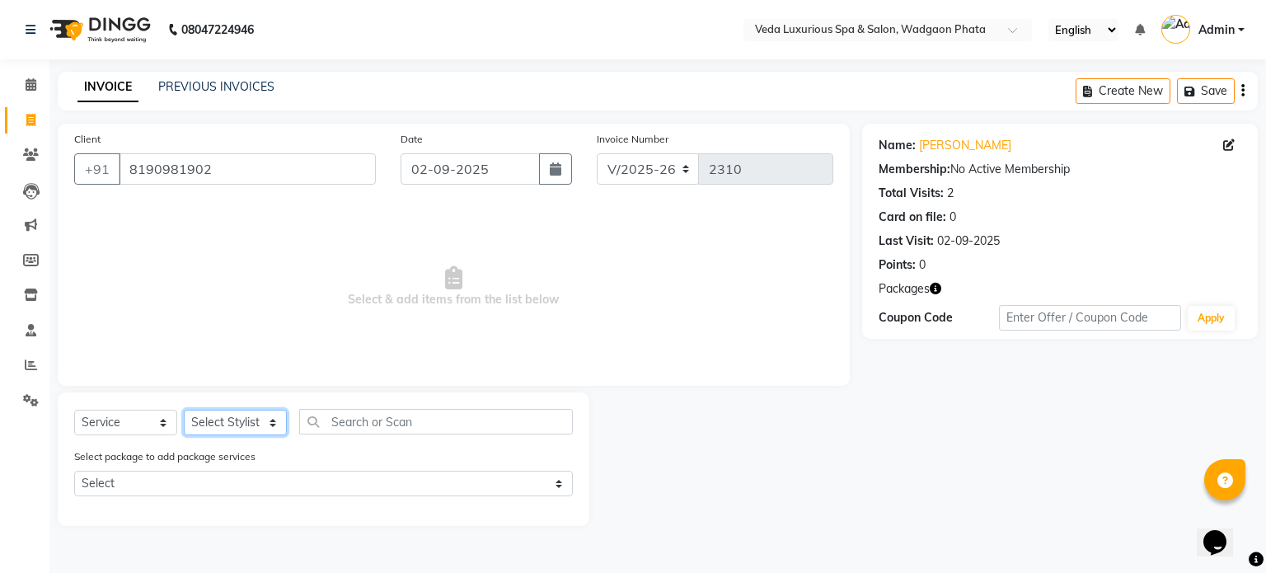
click at [214, 425] on select "Select Stylist [PERSON_NAME] GOLU [PERSON_NAME] [PERSON_NAME] [PERSON_NAME] [PE…" at bounding box center [235, 423] width 103 height 26
select select "44309"
click at [184, 410] on select "Select Stylist [PERSON_NAME] GOLU [PERSON_NAME] [PERSON_NAME] [PERSON_NAME] [PE…" at bounding box center [235, 423] width 103 height 26
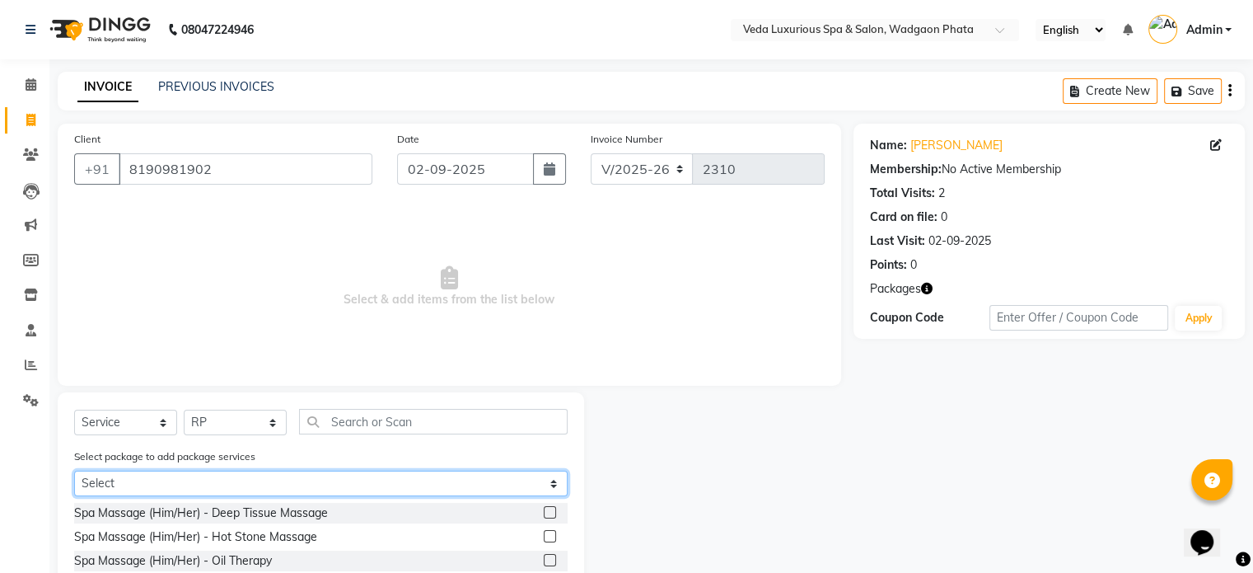
click at [190, 491] on select "Select 8 BODY SPA (6*60min)(2*90min)" at bounding box center [321, 483] width 494 height 26
select select "1: Object"
click at [74, 472] on select "Select 8 BODY SPA (6*60min)(2*90min)" at bounding box center [321, 483] width 494 height 26
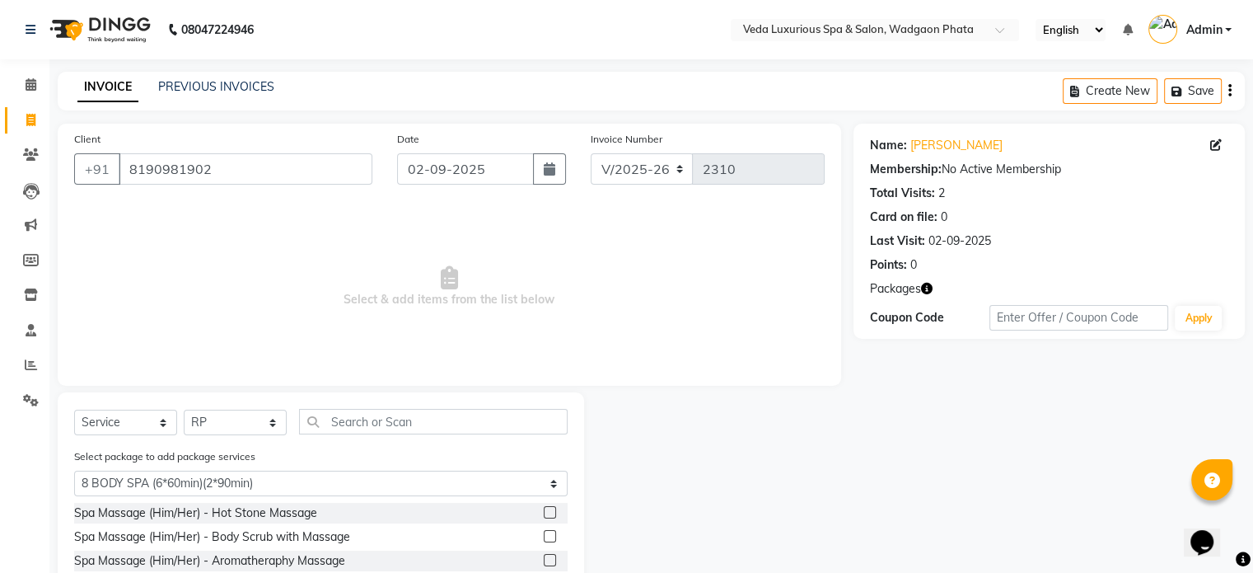
click at [548, 559] on label at bounding box center [550, 560] width 12 height 12
click at [548, 559] on input "checkbox" at bounding box center [549, 560] width 11 height 11
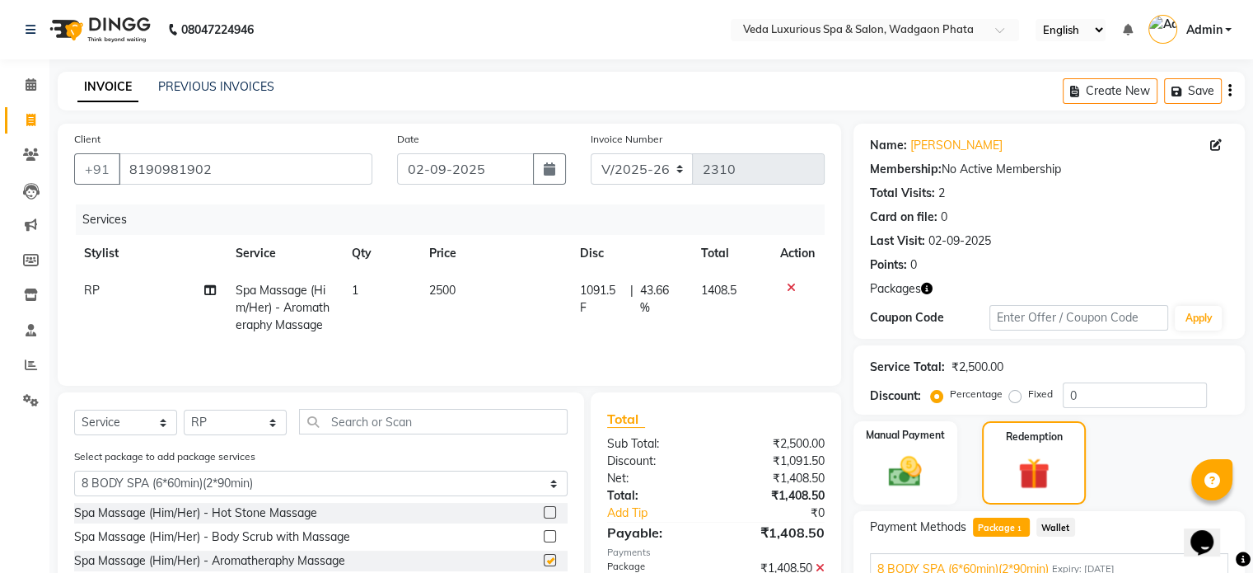
checkbox input "false"
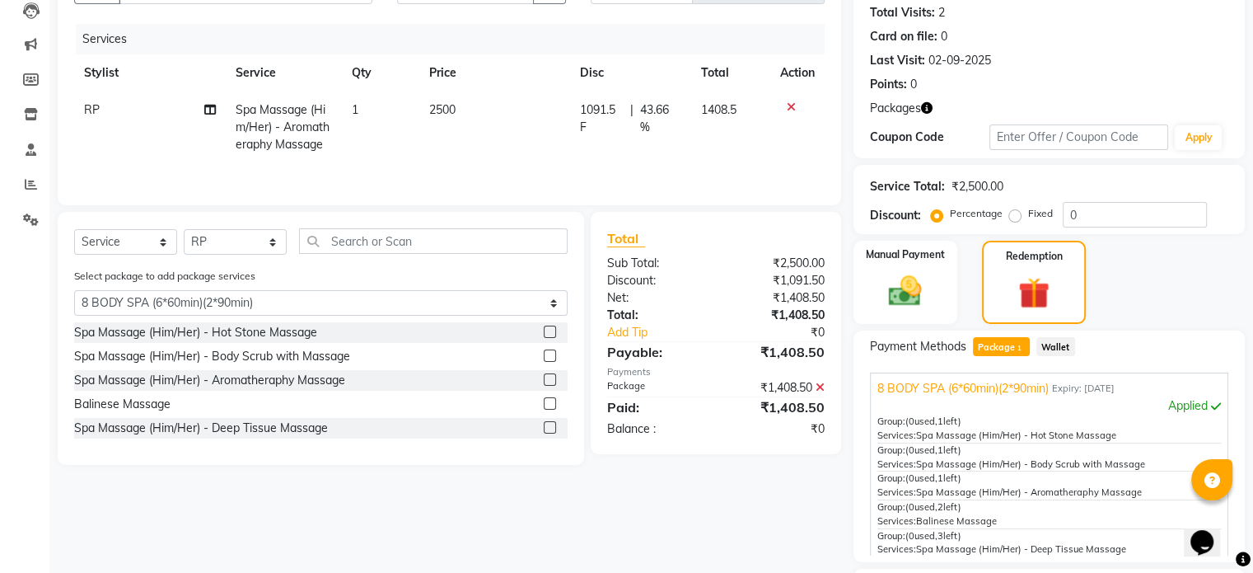
scroll to position [321, 0]
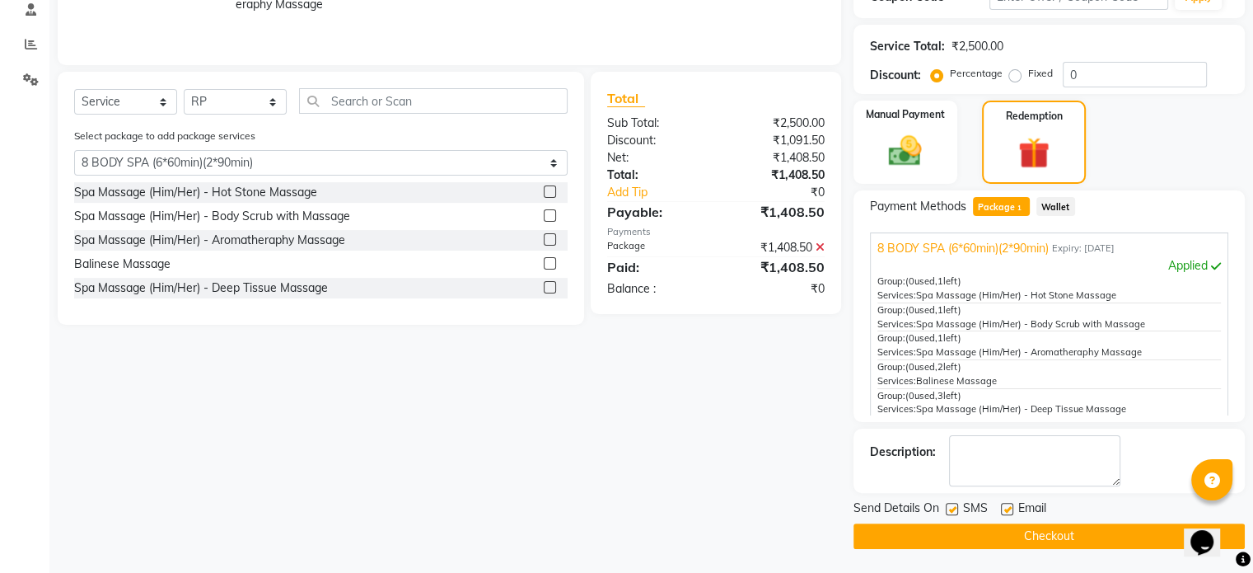
click at [1089, 534] on button "Checkout" at bounding box center [1049, 536] width 391 height 26
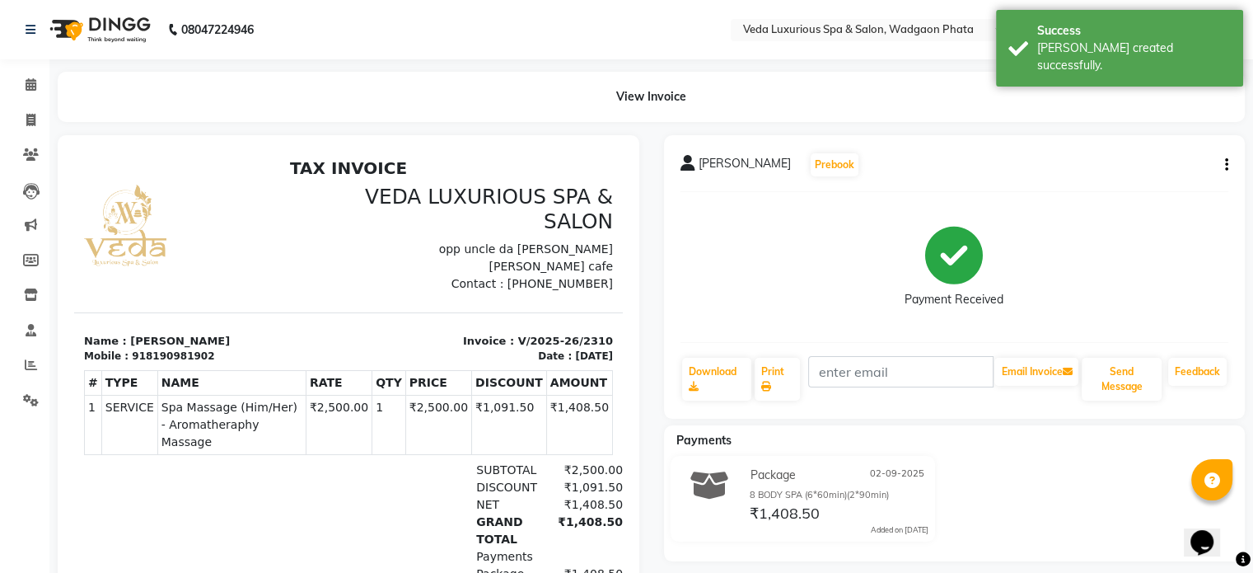
click at [1226, 165] on icon "button" at bounding box center [1226, 165] width 3 height 1
click at [1167, 138] on div "Cancel Invoice" at bounding box center [1144, 134] width 113 height 21
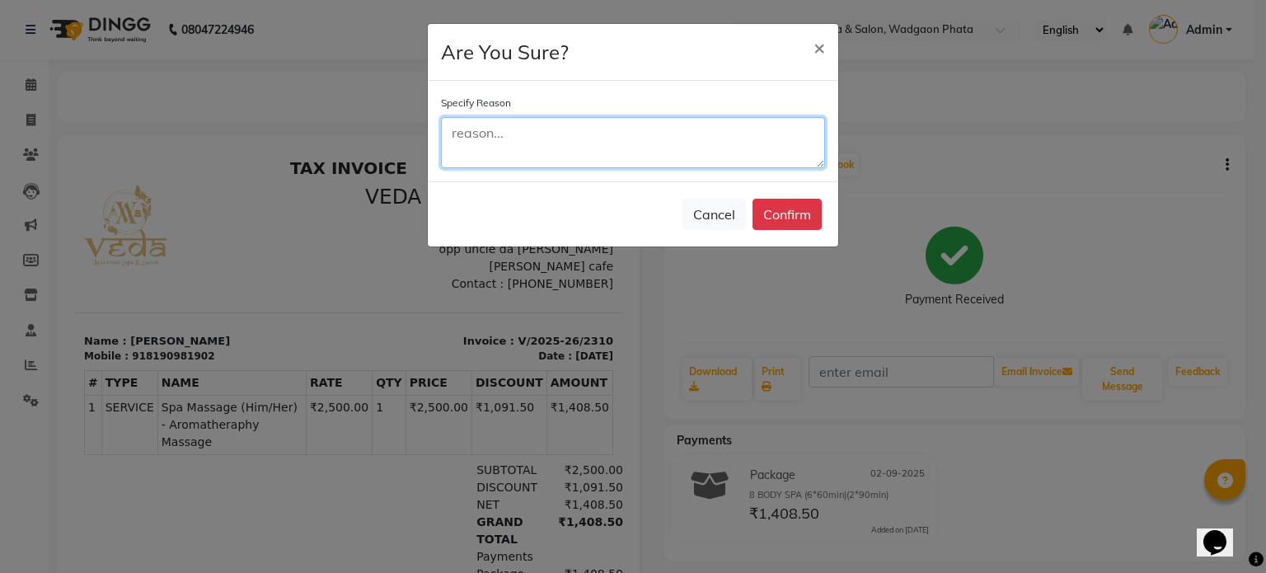
click at [557, 133] on textarea at bounding box center [633, 142] width 384 height 51
type textarea "cancel"
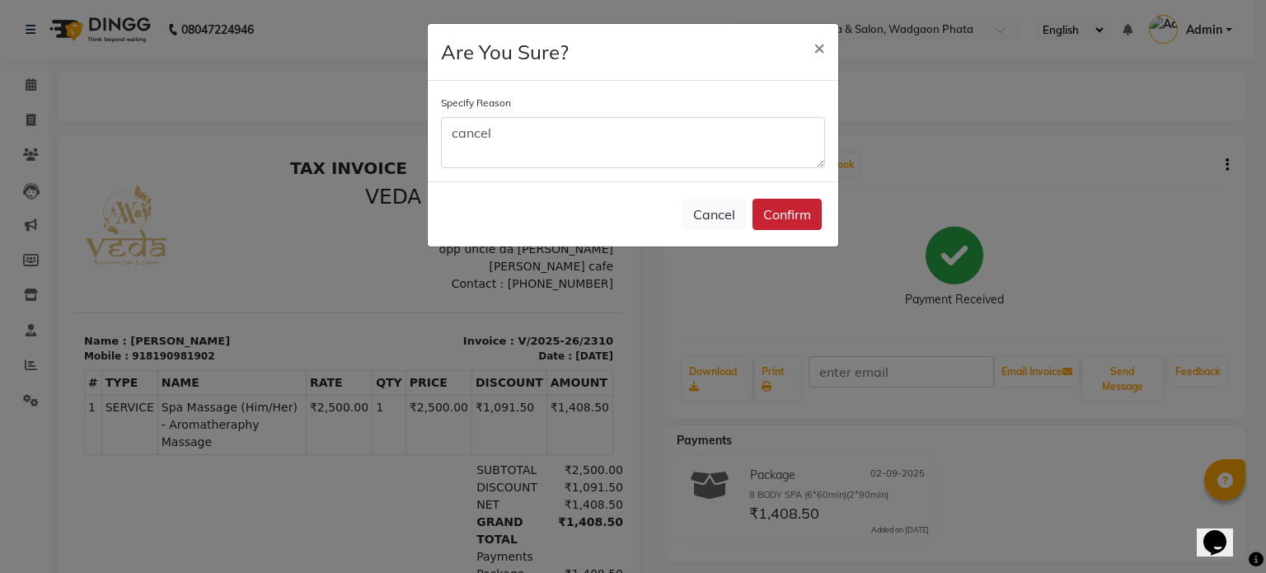
click at [787, 203] on button "Confirm" at bounding box center [786, 214] width 69 height 31
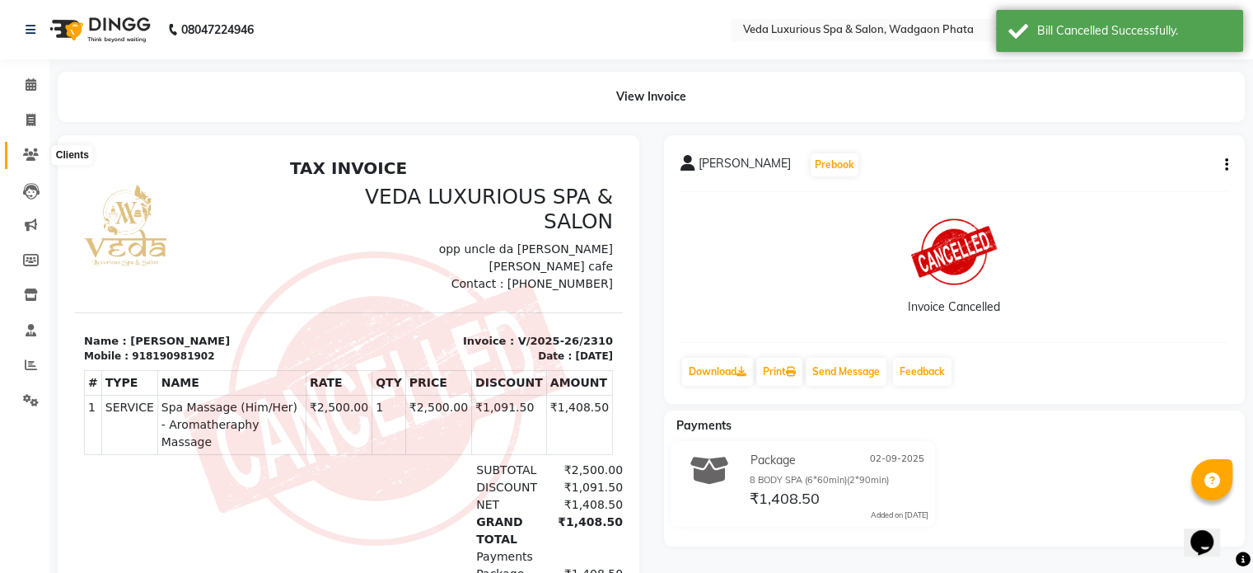
click at [31, 159] on icon at bounding box center [31, 154] width 16 height 12
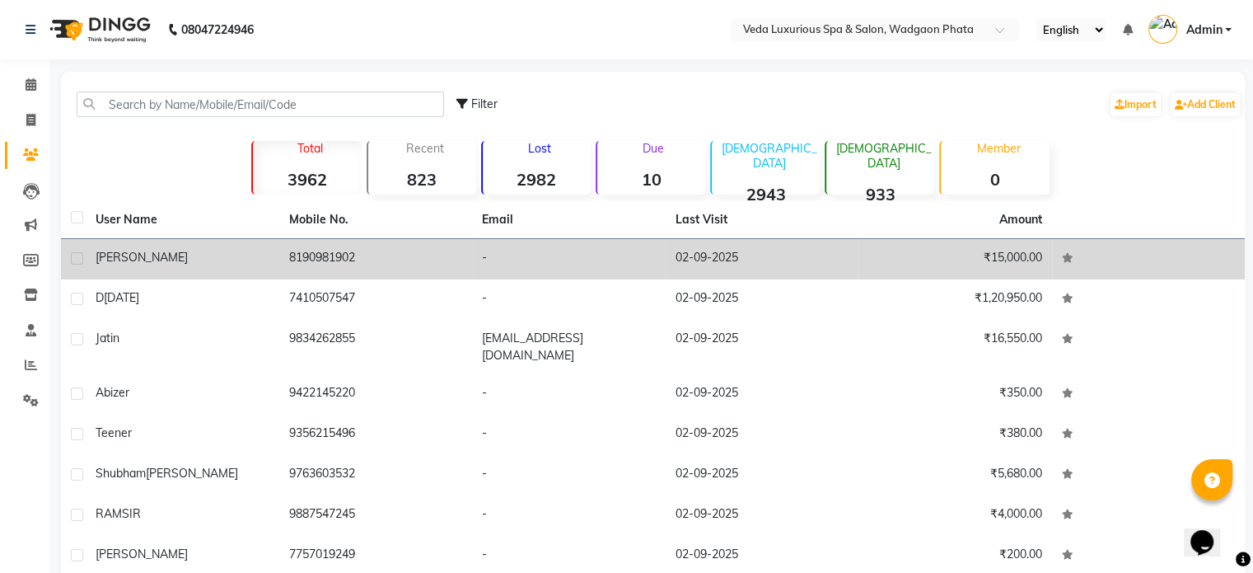
click at [442, 247] on td "8190981902" at bounding box center [376, 259] width 194 height 40
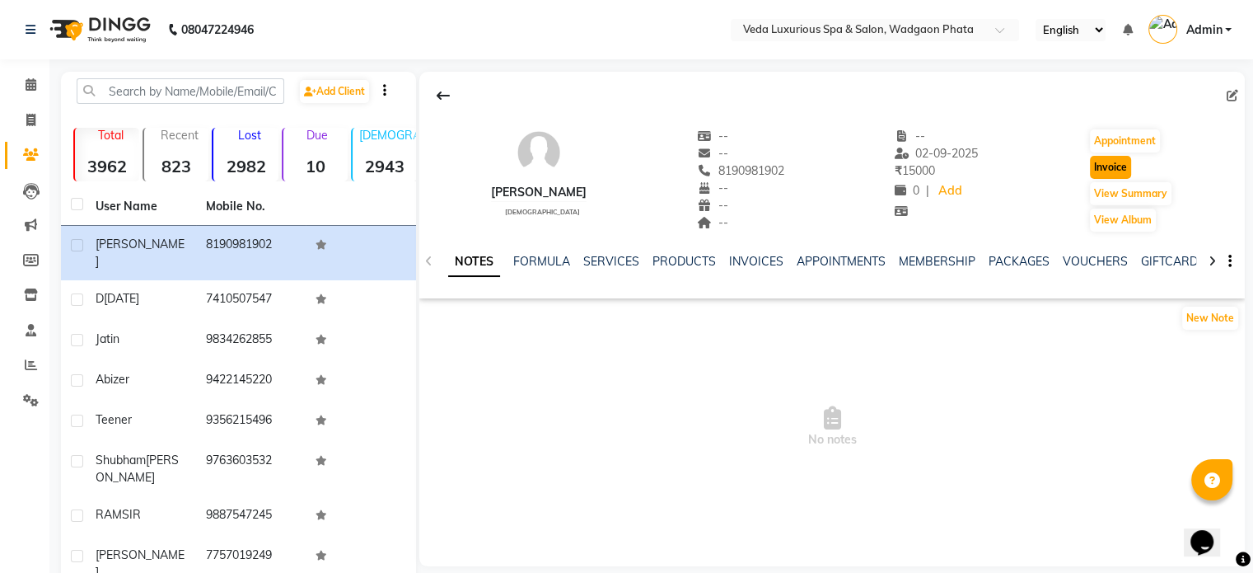
click at [1098, 164] on button "Invoice" at bounding box center [1110, 167] width 41 height 23
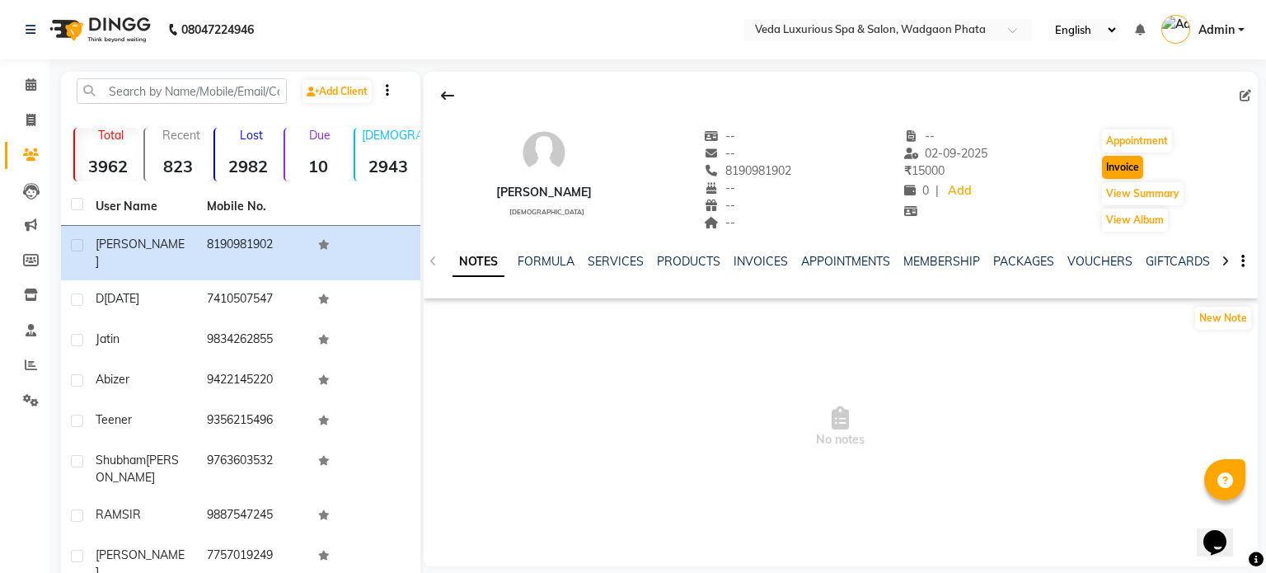
select select "4666"
select select "service"
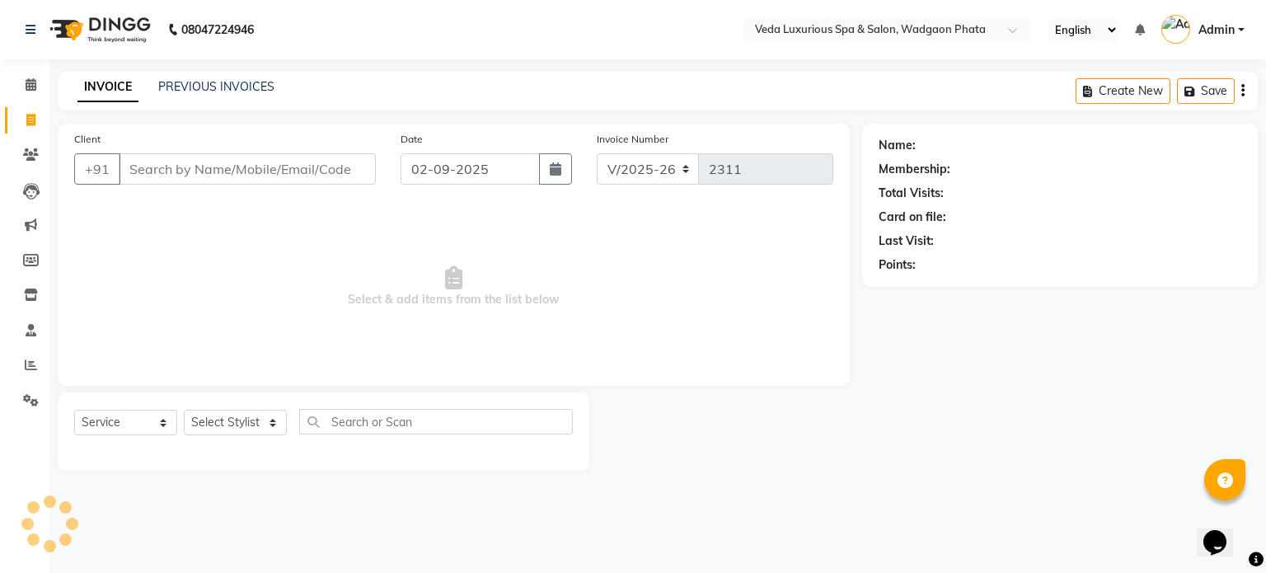
type input "8190981902"
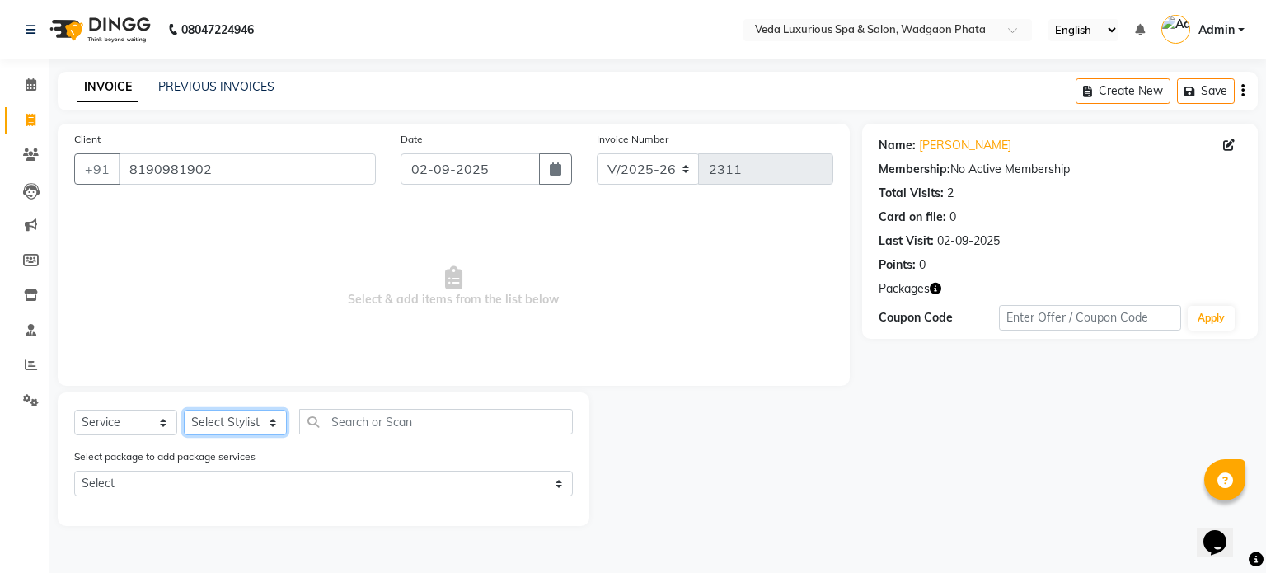
click at [227, 428] on select "Select Stylist [PERSON_NAME] GOLU [PERSON_NAME] [PERSON_NAME] [PERSON_NAME] [PE…" at bounding box center [235, 423] width 103 height 26
select select "44309"
click at [184, 410] on select "Select Stylist [PERSON_NAME] GOLU [PERSON_NAME] [PERSON_NAME] [PERSON_NAME] [PE…" at bounding box center [235, 423] width 103 height 26
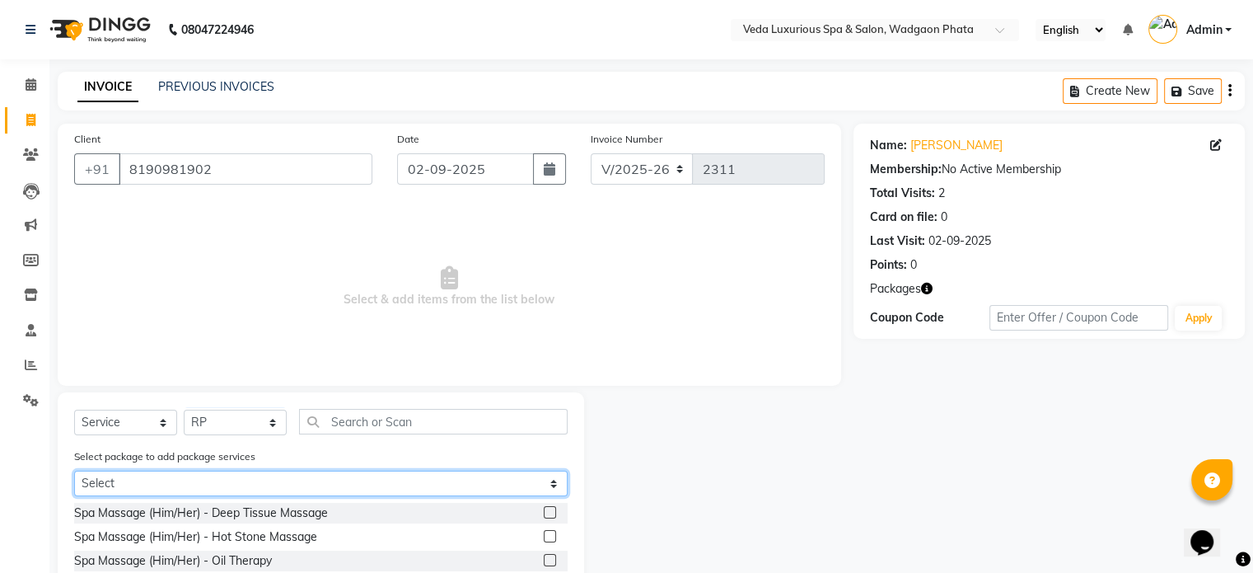
click at [169, 489] on select "Select 8 BODY SPA (6*60min)(2*90min)" at bounding box center [321, 483] width 494 height 26
select select "1: Object"
click at [74, 472] on select "Select 8 BODY SPA (6*60min)(2*90min)" at bounding box center [321, 483] width 494 height 26
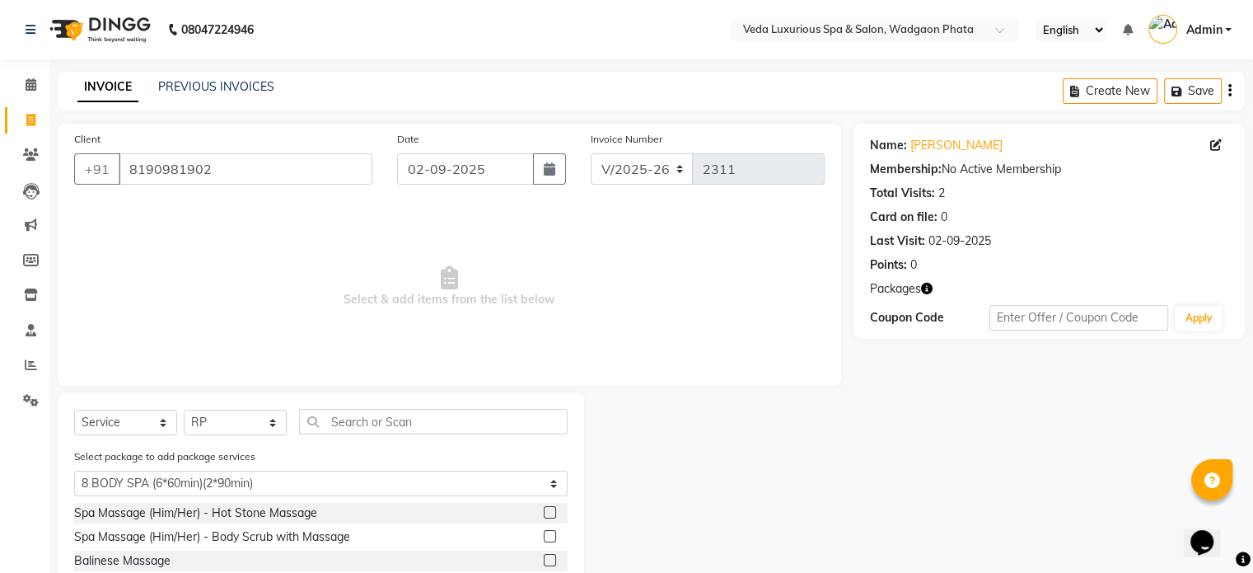
click at [547, 540] on label at bounding box center [550, 536] width 12 height 12
click at [547, 540] on input "checkbox" at bounding box center [549, 536] width 11 height 11
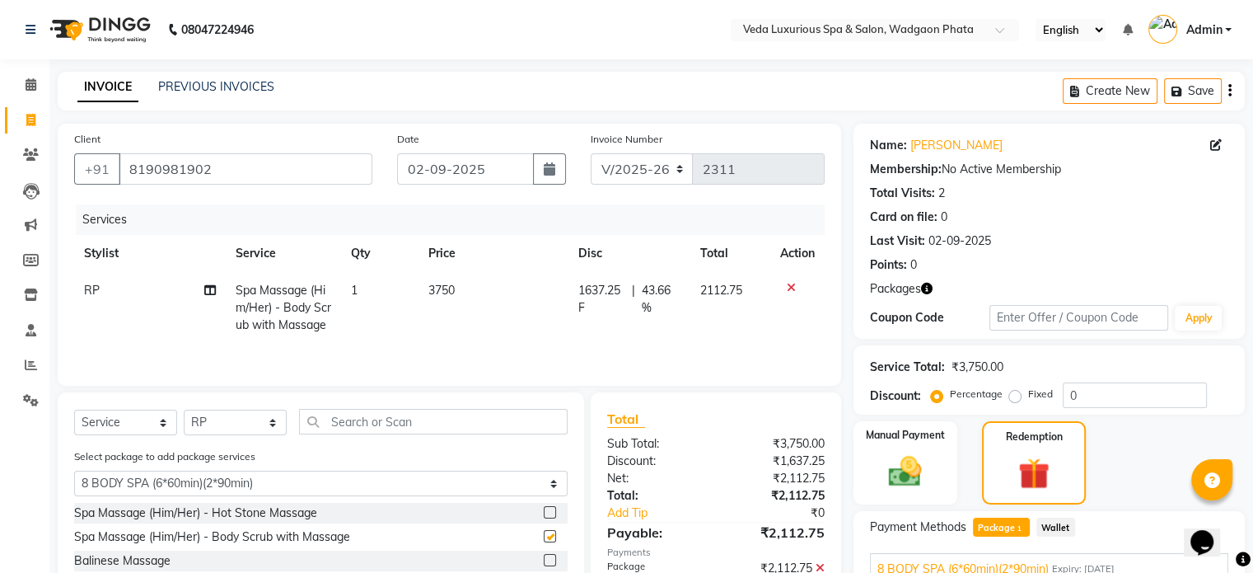
checkbox input "false"
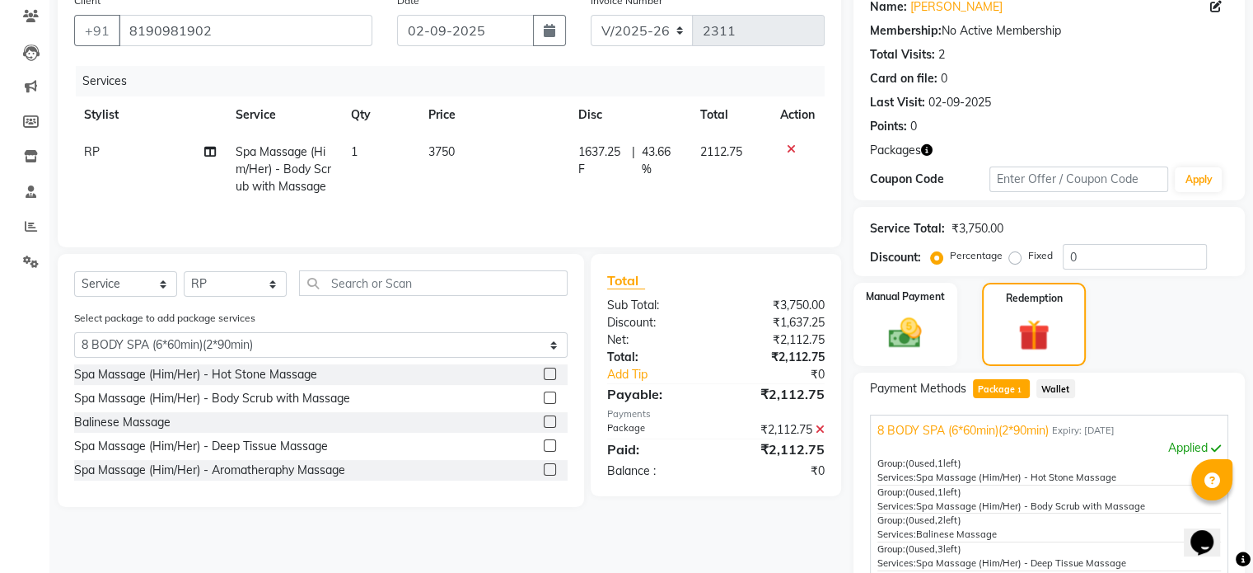
scroll to position [297, 0]
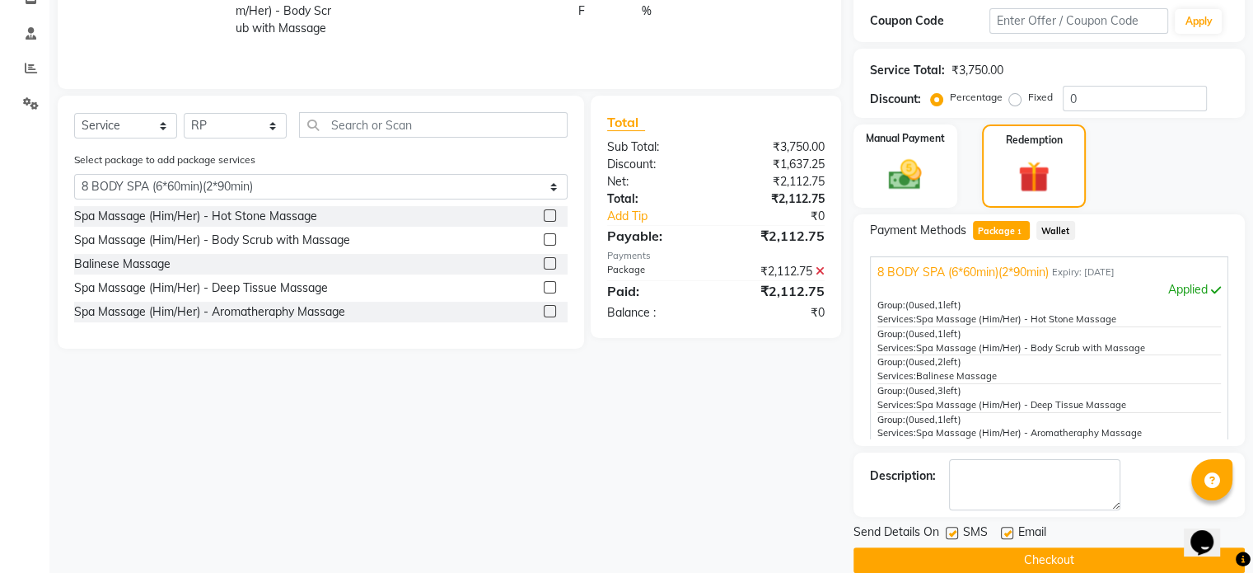
click at [1074, 556] on button "Checkout" at bounding box center [1049, 560] width 391 height 26
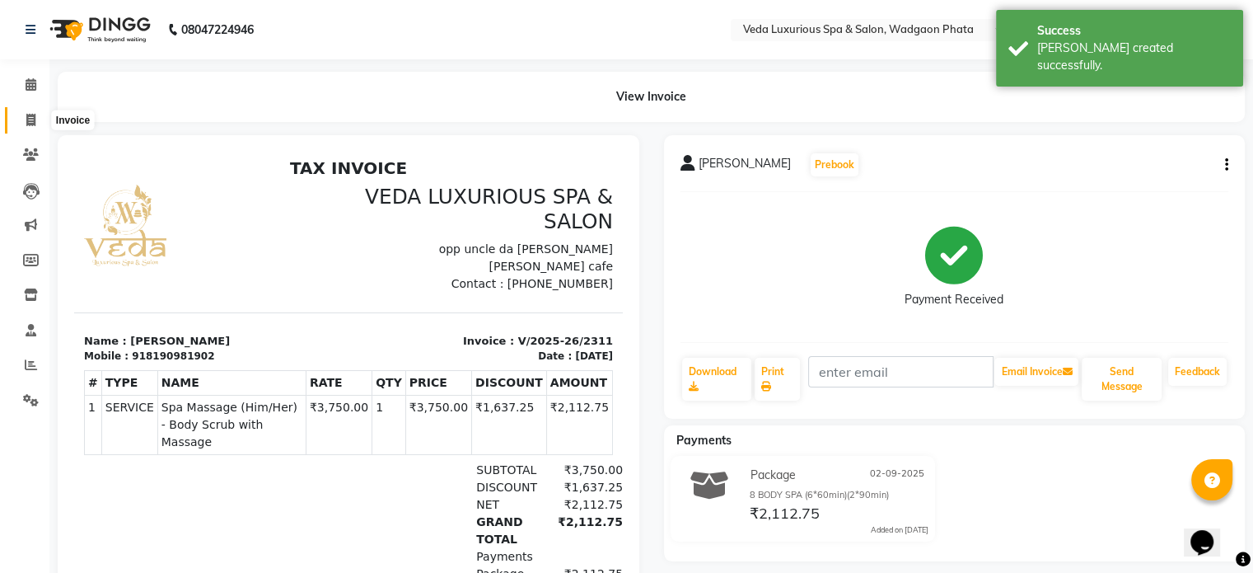
click at [25, 115] on span at bounding box center [30, 120] width 29 height 19
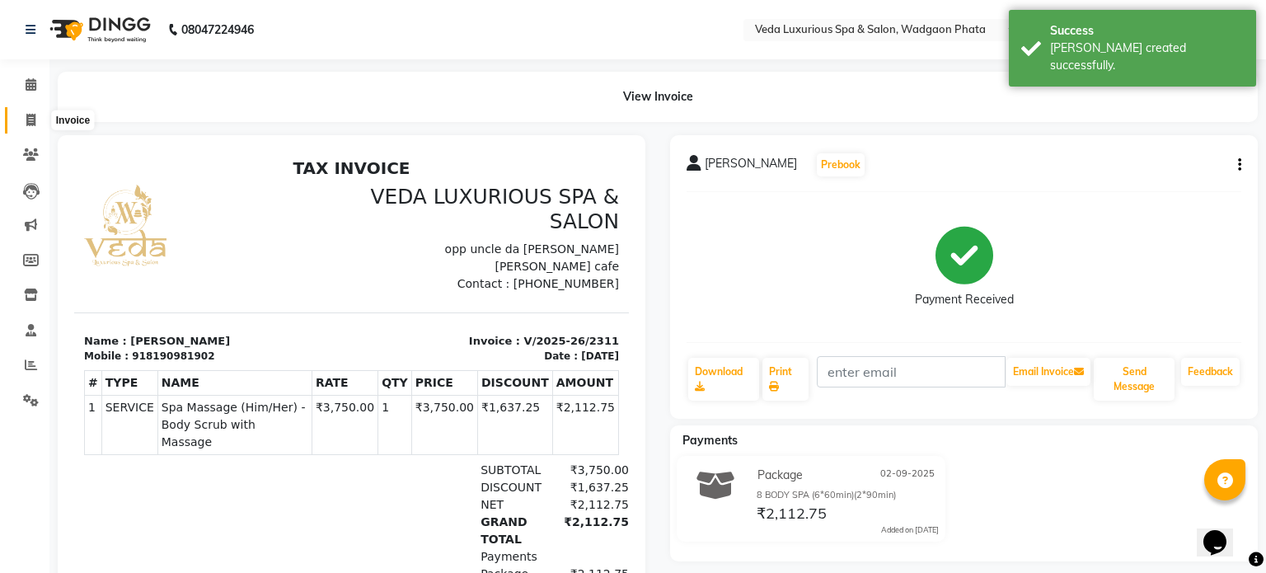
select select "4666"
select select "service"
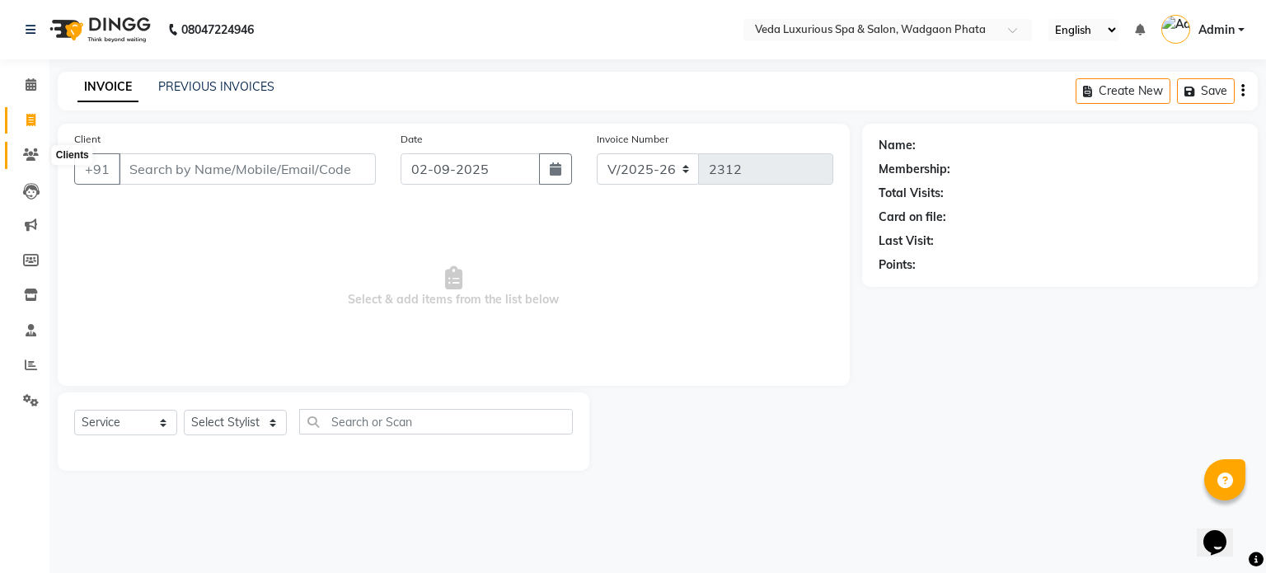
click at [30, 154] on icon at bounding box center [31, 154] width 16 height 12
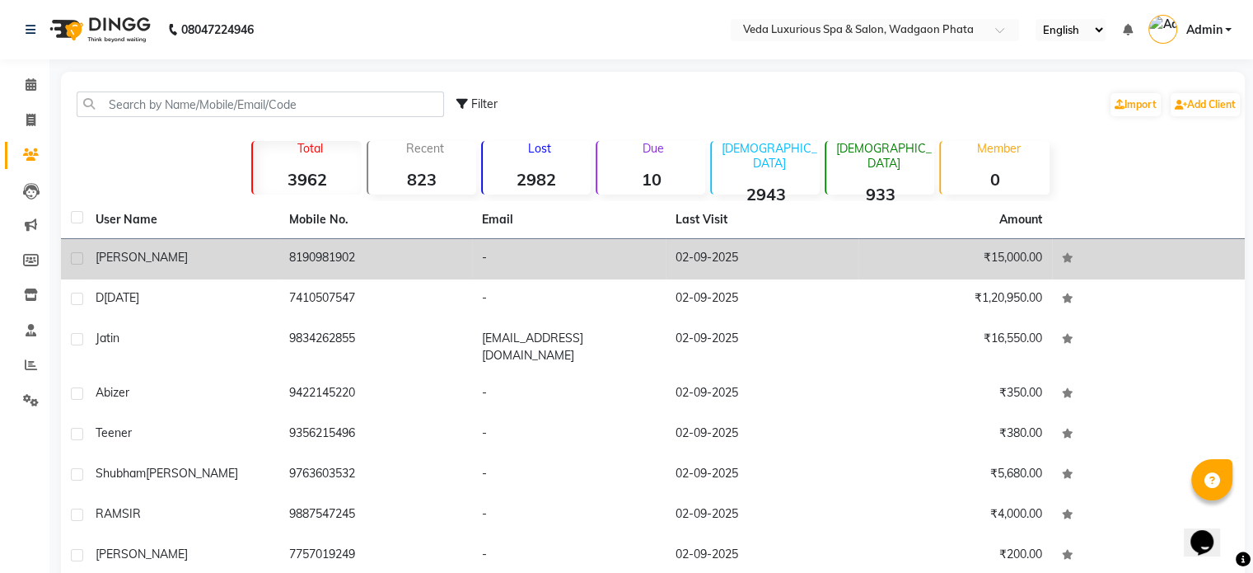
click at [147, 250] on span "[PERSON_NAME]" at bounding box center [142, 257] width 92 height 15
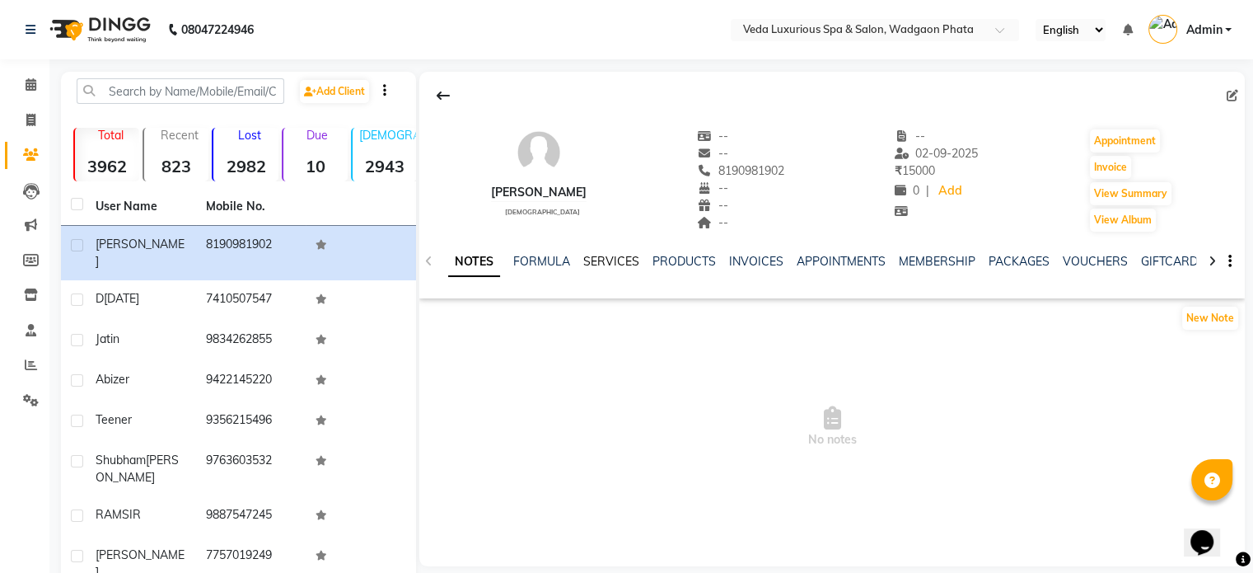
click at [623, 261] on link "SERVICES" at bounding box center [611, 261] width 56 height 15
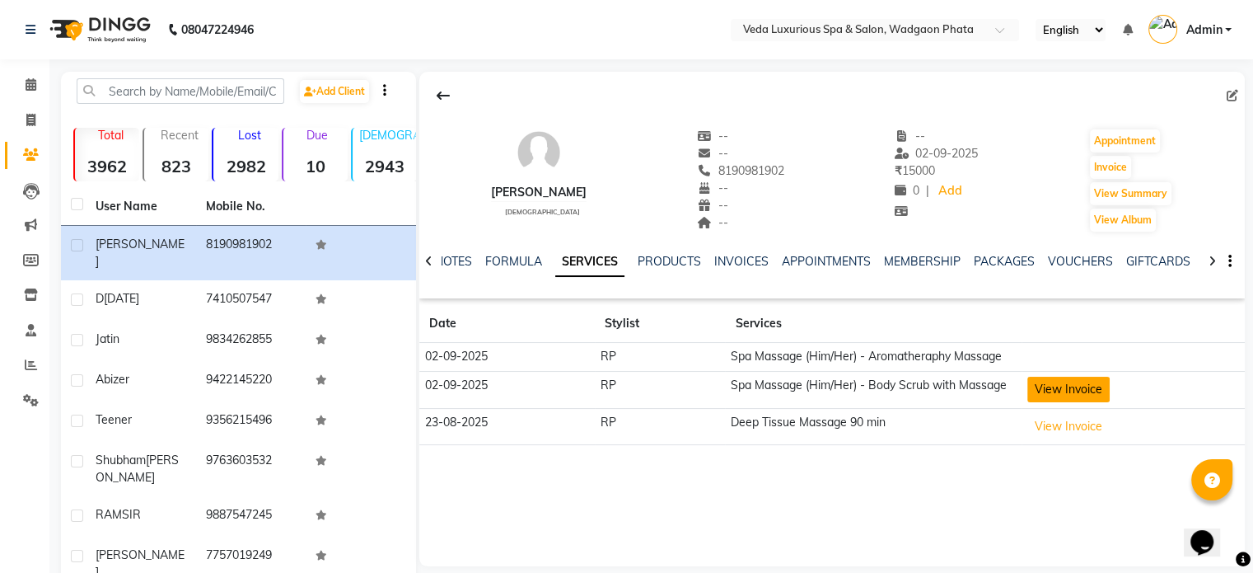
click at [1040, 382] on button "View Invoice" at bounding box center [1068, 390] width 82 height 26
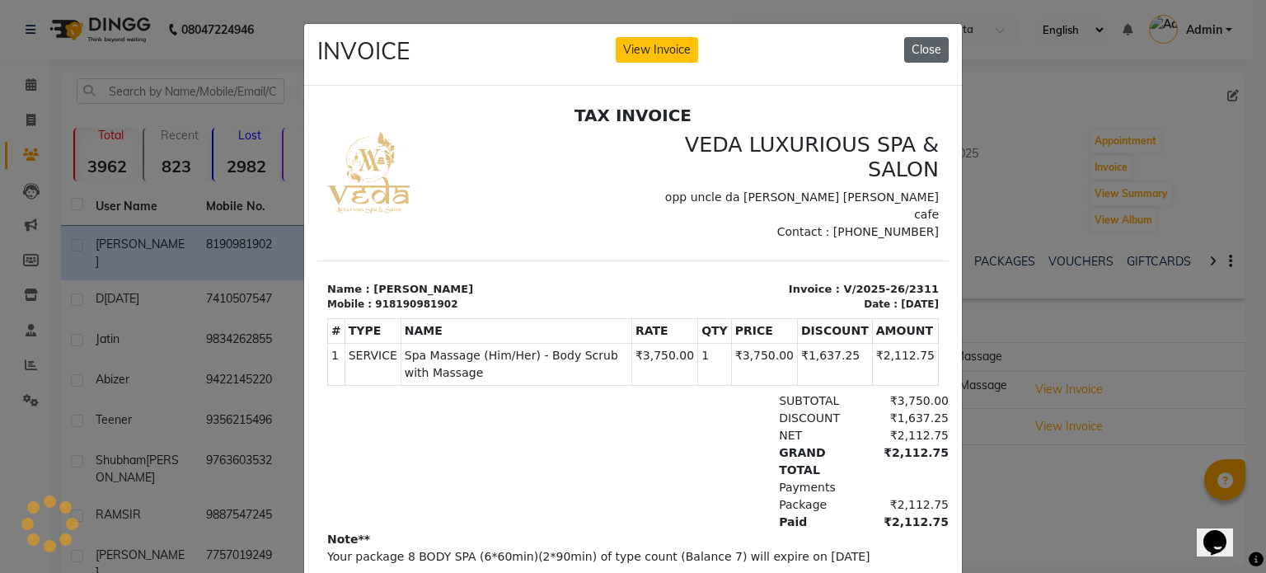
click at [912, 49] on button "Close" at bounding box center [926, 50] width 44 height 26
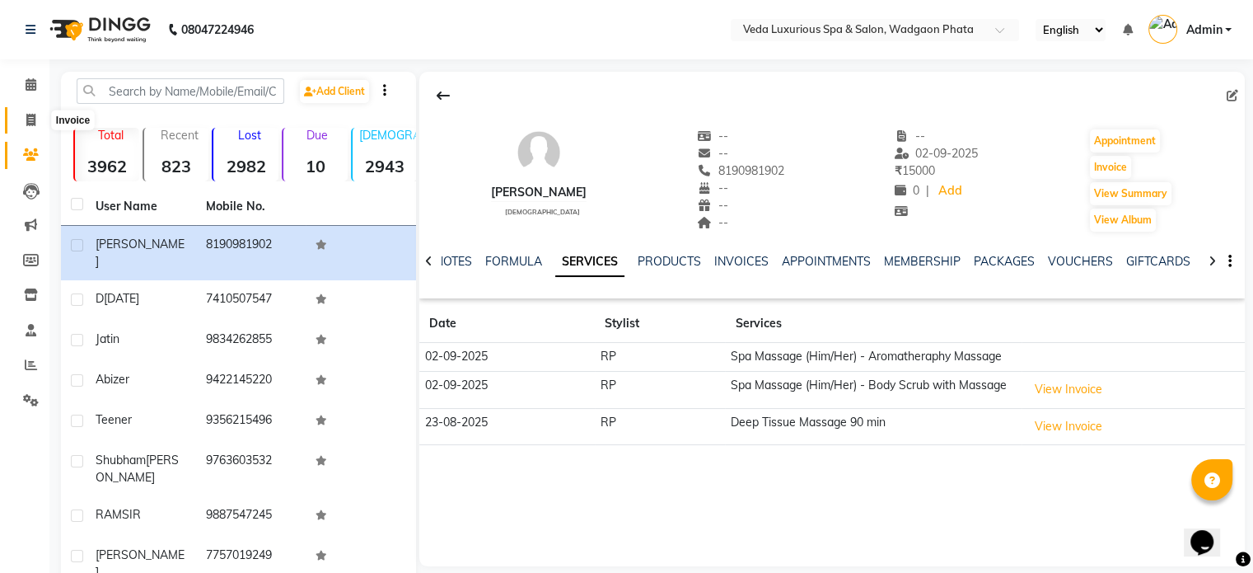
click at [33, 120] on icon at bounding box center [30, 120] width 9 height 12
select select "service"
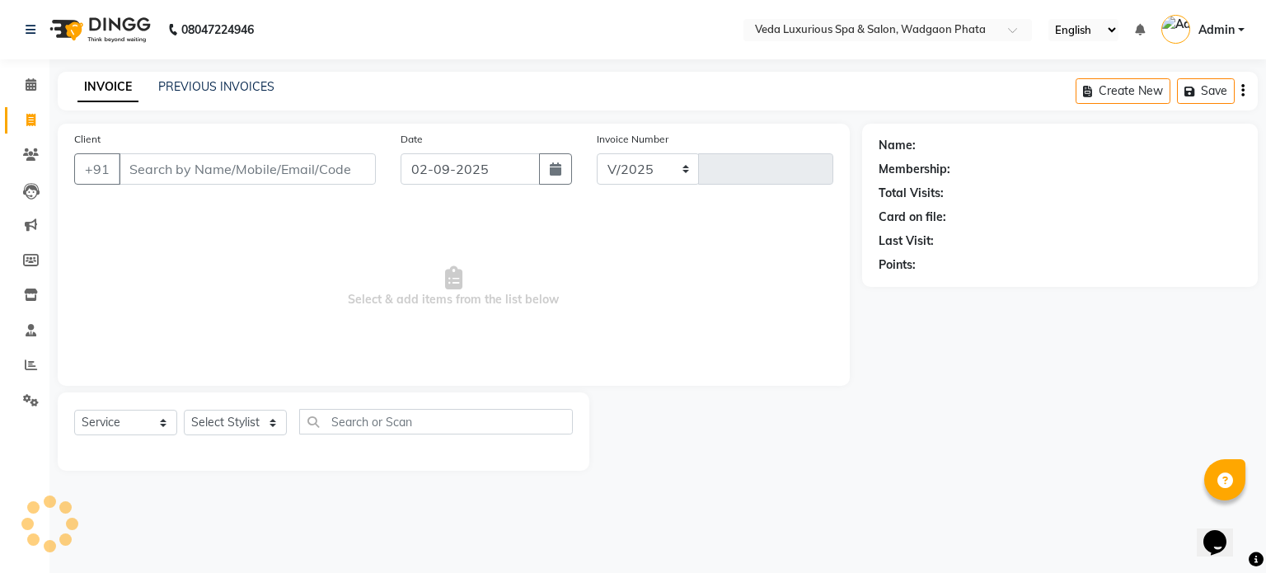
select select "4666"
type input "2312"
click at [238, 92] on link "PREVIOUS INVOICES" at bounding box center [216, 86] width 116 height 15
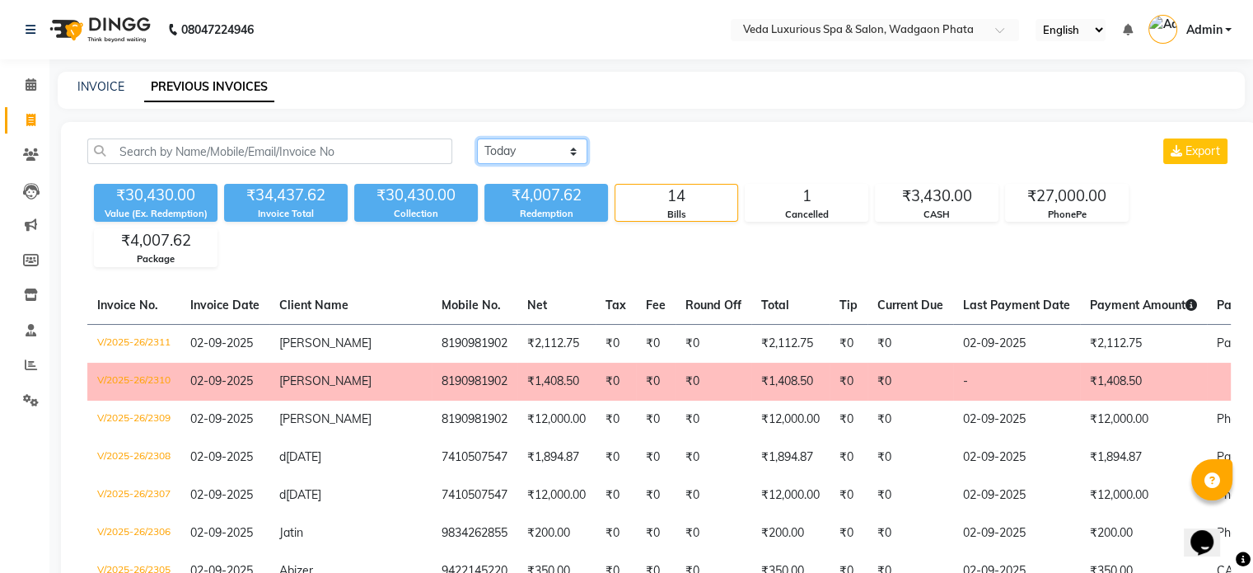
click at [521, 147] on select "[DATE] [DATE] Custom Range" at bounding box center [532, 151] width 110 height 26
click at [477, 138] on select "[DATE] [DATE] Custom Range" at bounding box center [532, 151] width 110 height 26
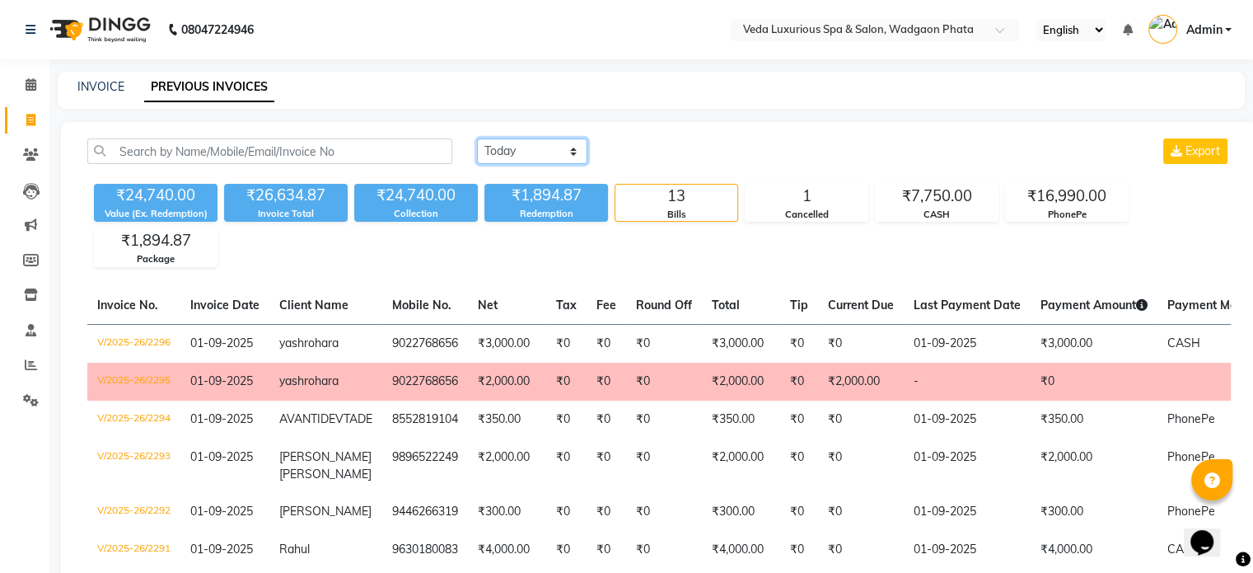
click at [524, 148] on select "[DATE] [DATE] Custom Range" at bounding box center [532, 151] width 110 height 26
select select "[DATE]"
click at [477, 138] on select "[DATE] [DATE] Custom Range" at bounding box center [532, 151] width 110 height 26
